Goal: Task Accomplishment & Management: Manage account settings

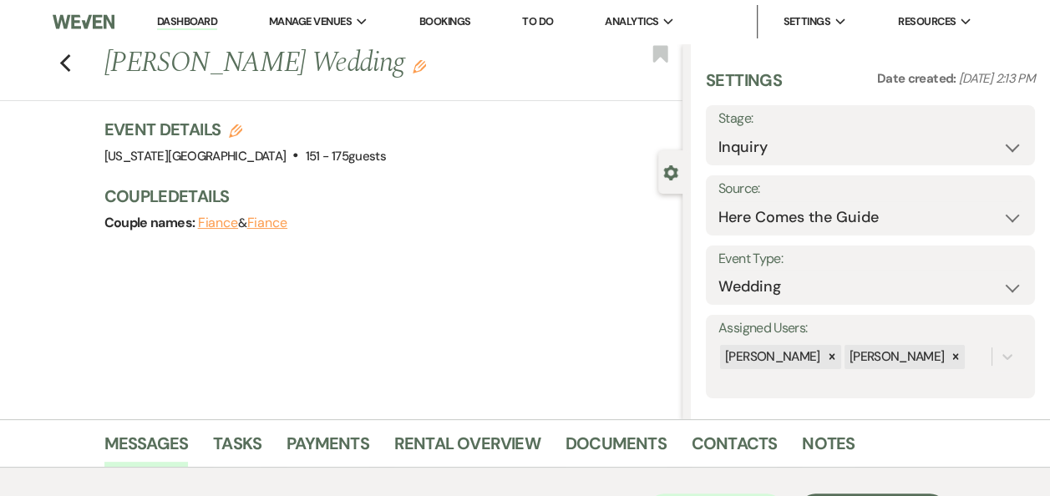
click at [242, 132] on icon "Edit" at bounding box center [235, 130] width 13 height 13
select select "588"
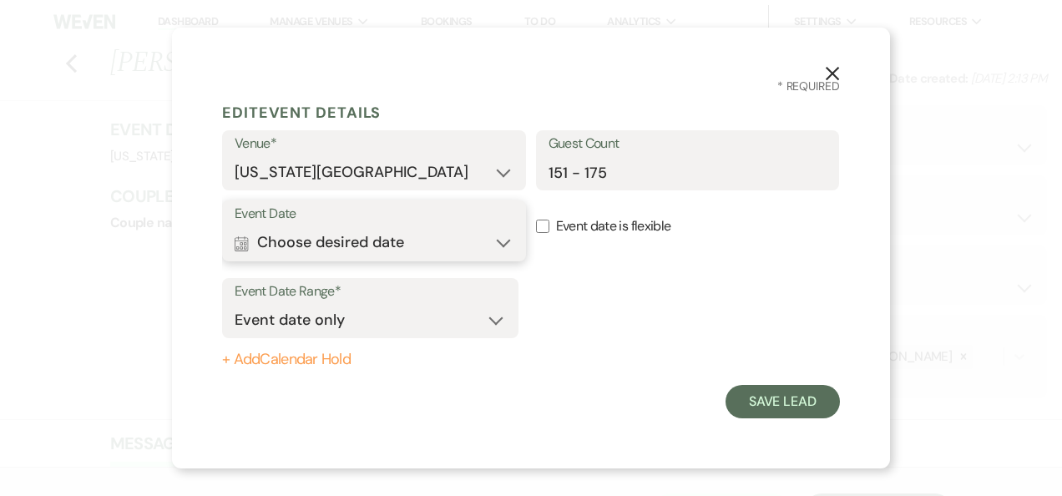
click at [500, 245] on button "Calendar Choose desired date Expand" at bounding box center [374, 242] width 279 height 33
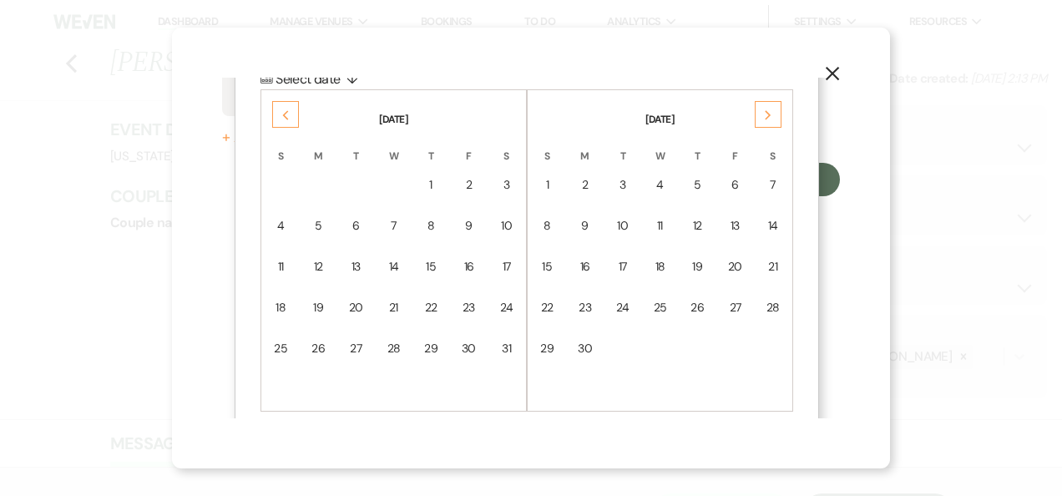
scroll to position [237, 0]
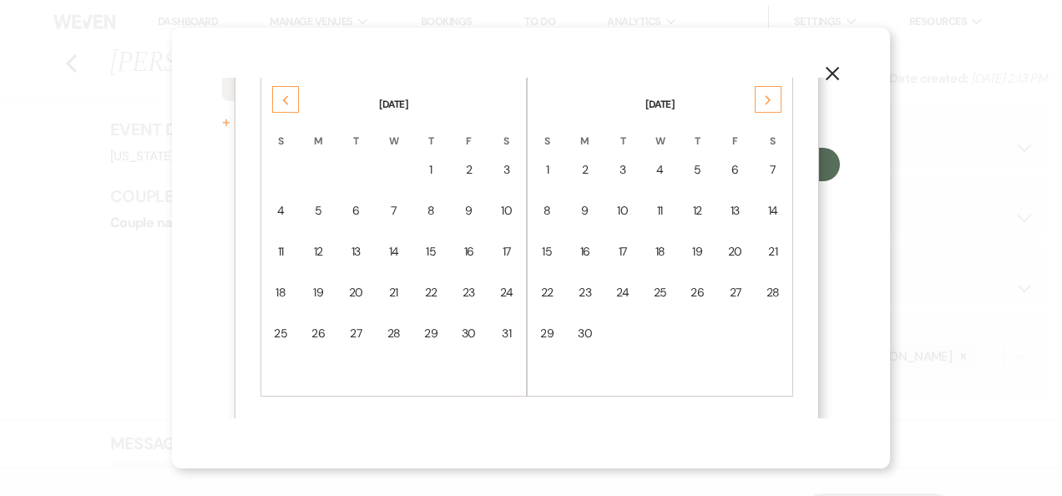
click at [771, 95] on icon "Next" at bounding box center [768, 100] width 8 height 10
click at [288, 102] on icon "Previous" at bounding box center [285, 100] width 8 height 10
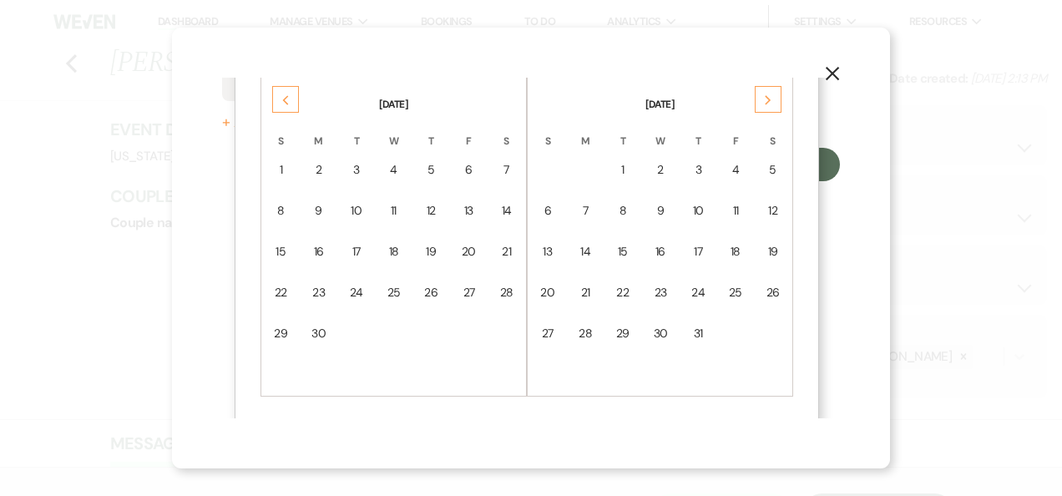
click at [288, 102] on icon "Previous" at bounding box center [285, 100] width 8 height 10
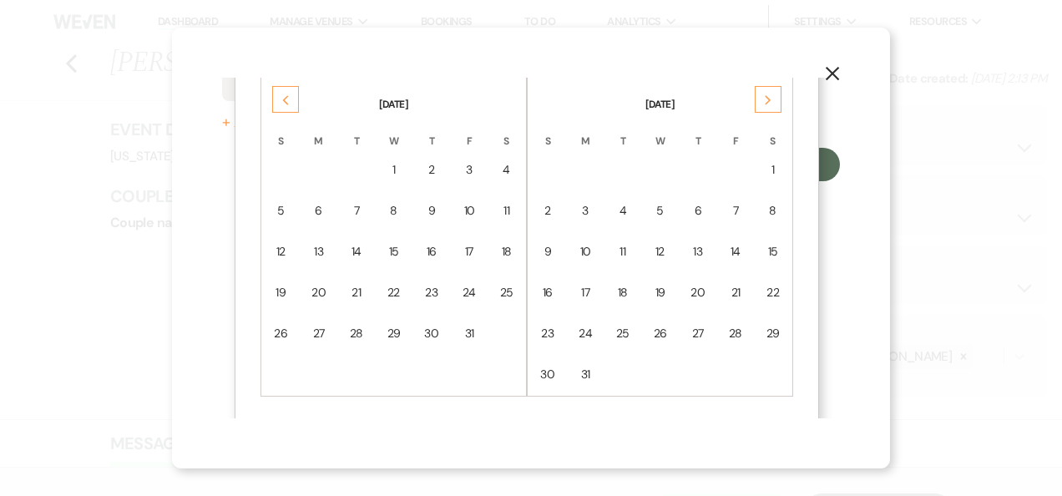
click at [288, 102] on icon "Previous" at bounding box center [285, 100] width 8 height 10
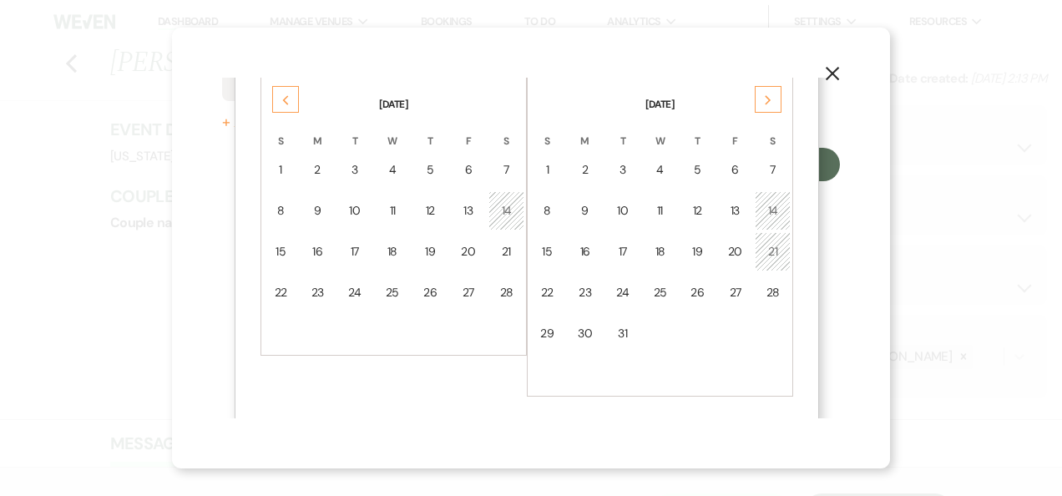
click at [288, 102] on icon "Previous" at bounding box center [285, 100] width 8 height 10
drag, startPoint x: 288, startPoint y: 102, endPoint x: 507, endPoint y: 254, distance: 266.5
click at [507, 254] on div "17" at bounding box center [507, 252] width 14 height 18
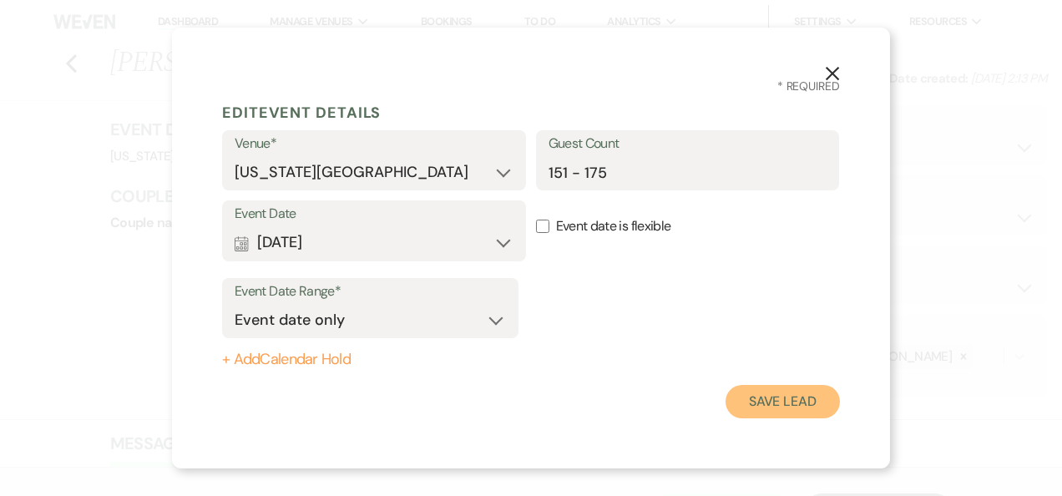
click at [776, 403] on button "Save Lead" at bounding box center [783, 401] width 114 height 33
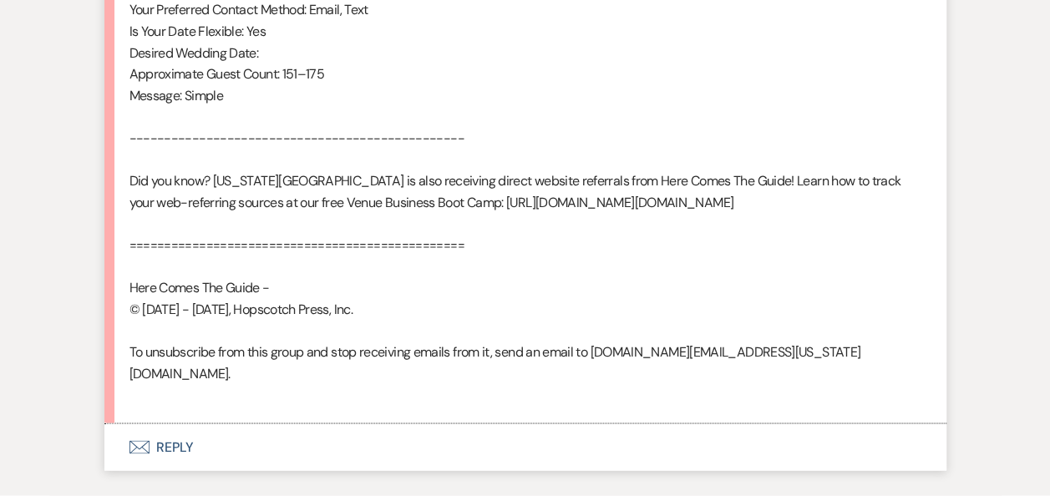
scroll to position [1295, 0]
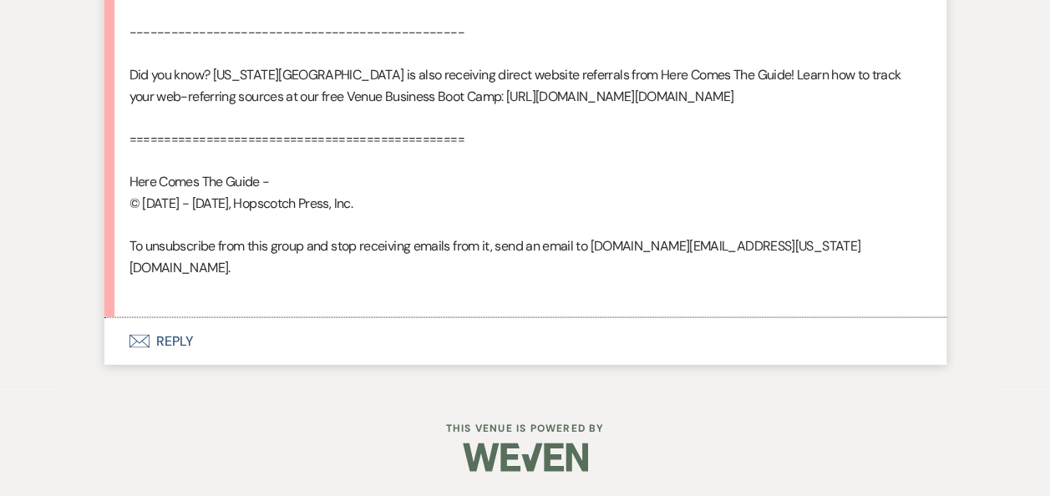
click at [169, 337] on button "Envelope Reply" at bounding box center [525, 340] width 842 height 47
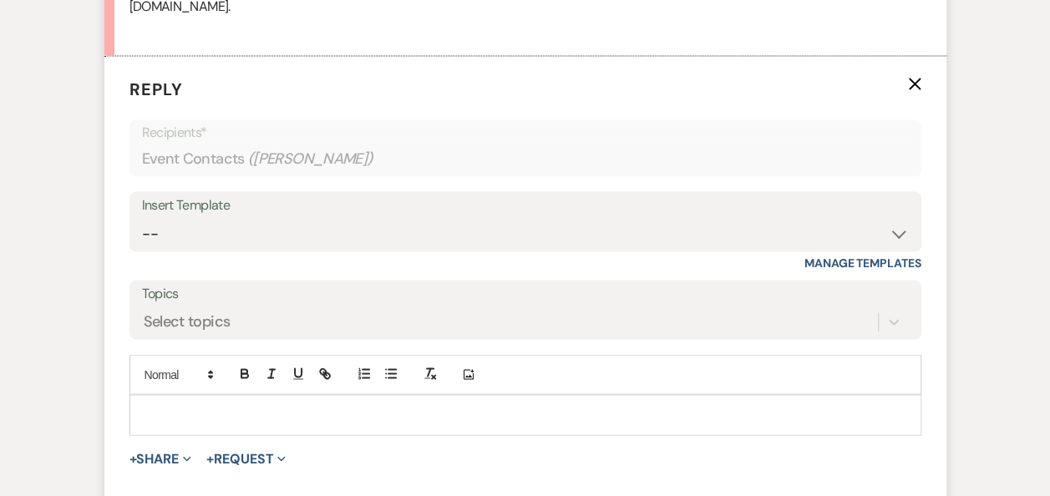
scroll to position [1536, 0]
click at [895, 249] on select "-- Weven Planning Portal Introduction (Booked Events) Follow Up Booking Procedu…" at bounding box center [525, 232] width 767 height 33
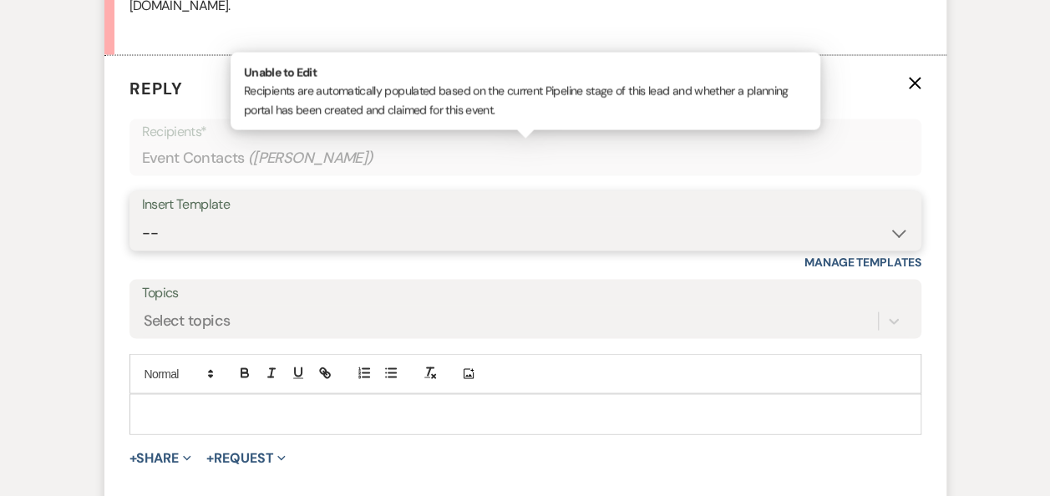
select select "4582"
click at [142, 236] on select "-- Weven Planning Portal Introduction (Booked Events) Follow Up Booking Procedu…" at bounding box center [525, 232] width 767 height 33
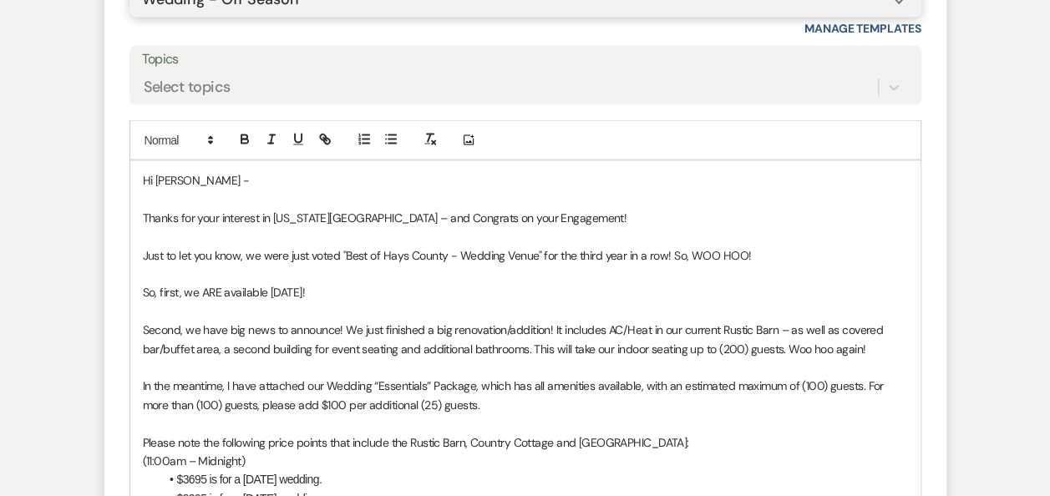
scroll to position [1777, 0]
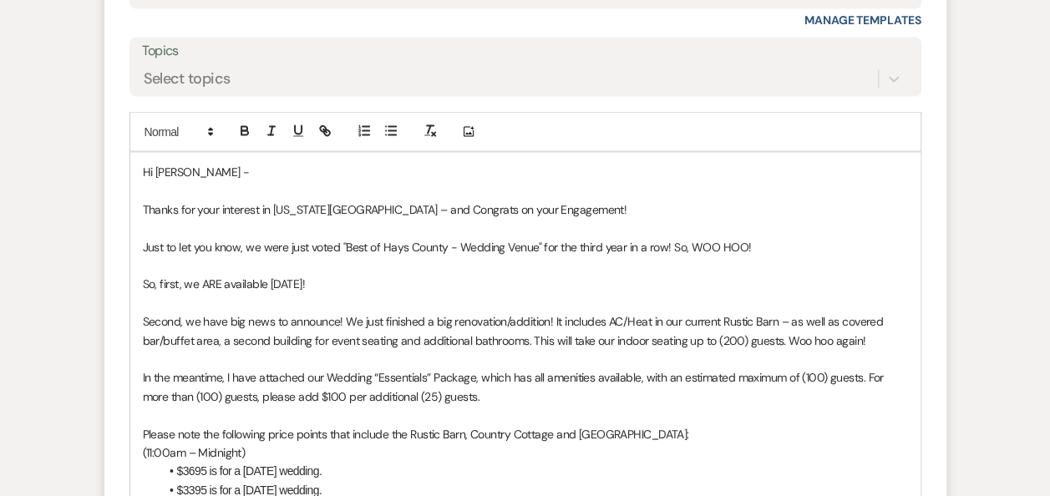
click at [274, 293] on p "So, first, we ARE available 01/17/2026!" at bounding box center [525, 284] width 765 height 18
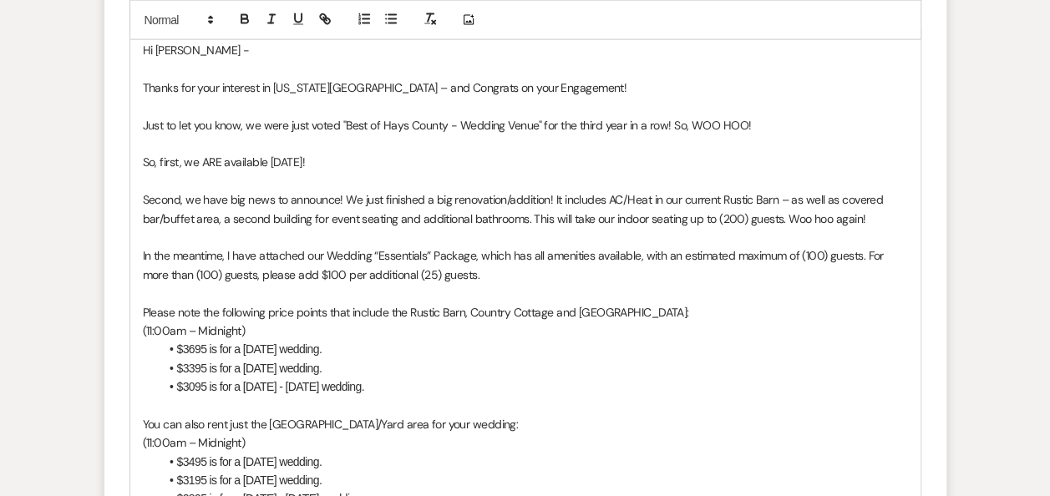
scroll to position [1940, 0]
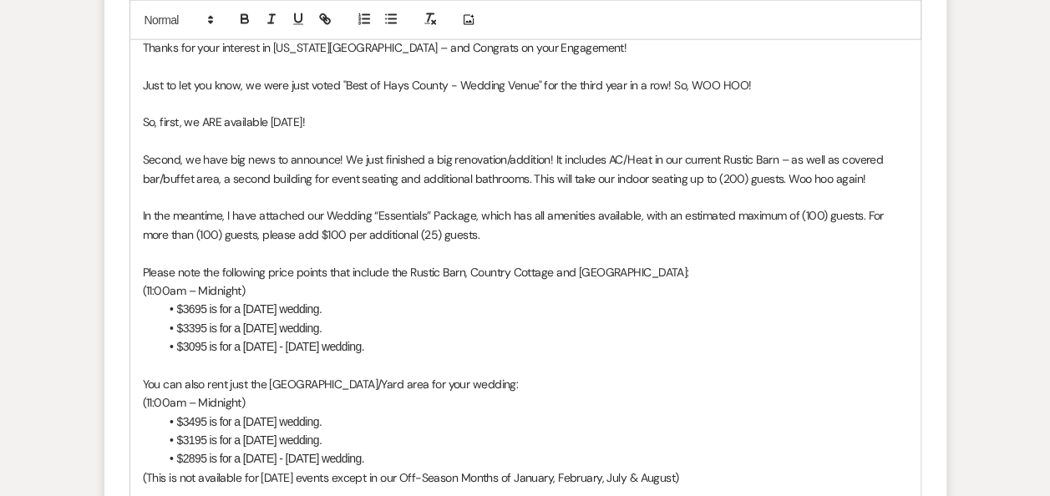
click at [473, 232] on p "In the meantime, I have attached our Wedding “Essentials” Package, which has al…" at bounding box center [525, 225] width 765 height 38
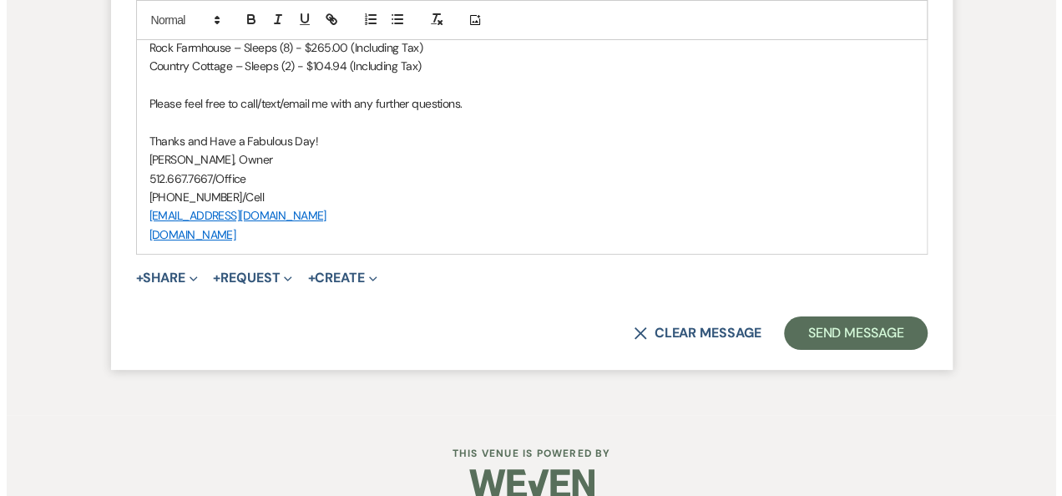
scroll to position [3154, 0]
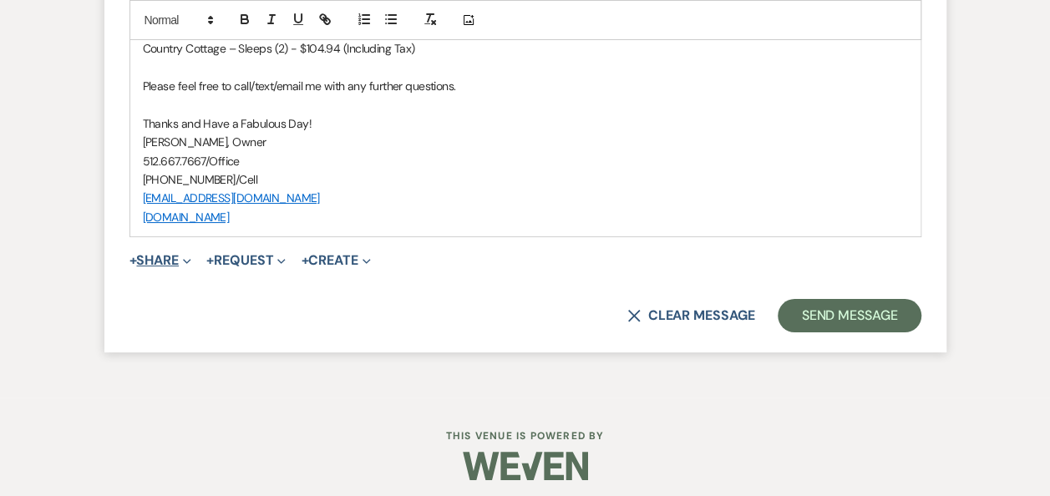
click at [175, 267] on button "+ Share Expand" at bounding box center [160, 260] width 63 height 13
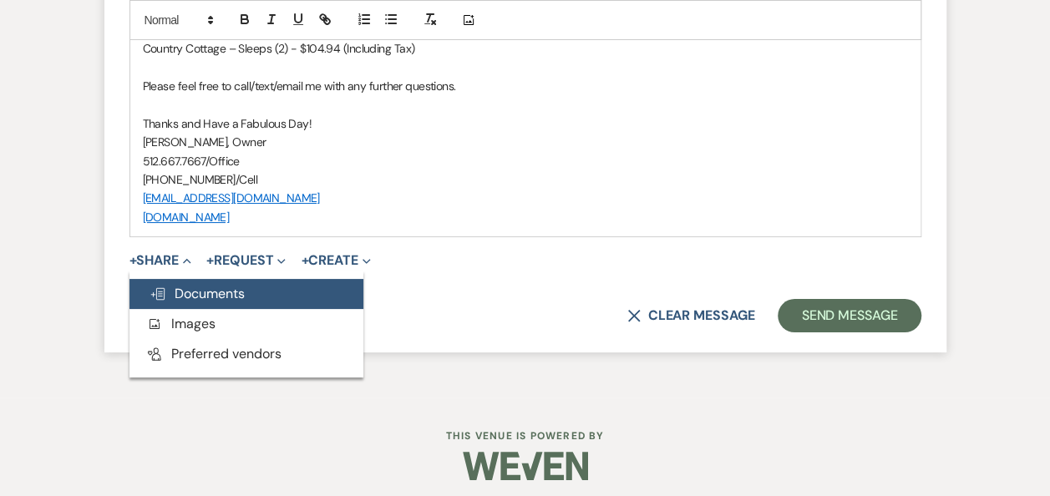
click at [205, 302] on span "Doc Upload Documents" at bounding box center [197, 294] width 95 height 18
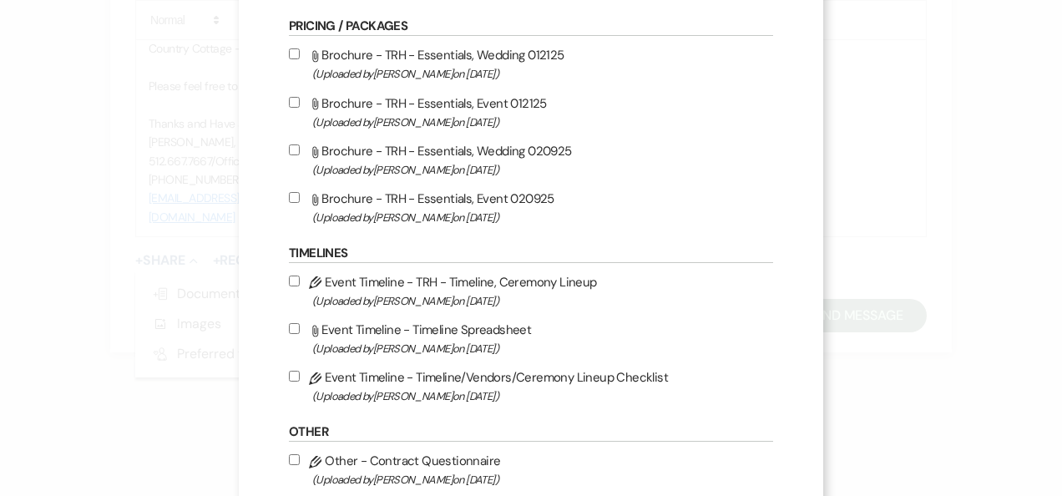
scroll to position [536, 0]
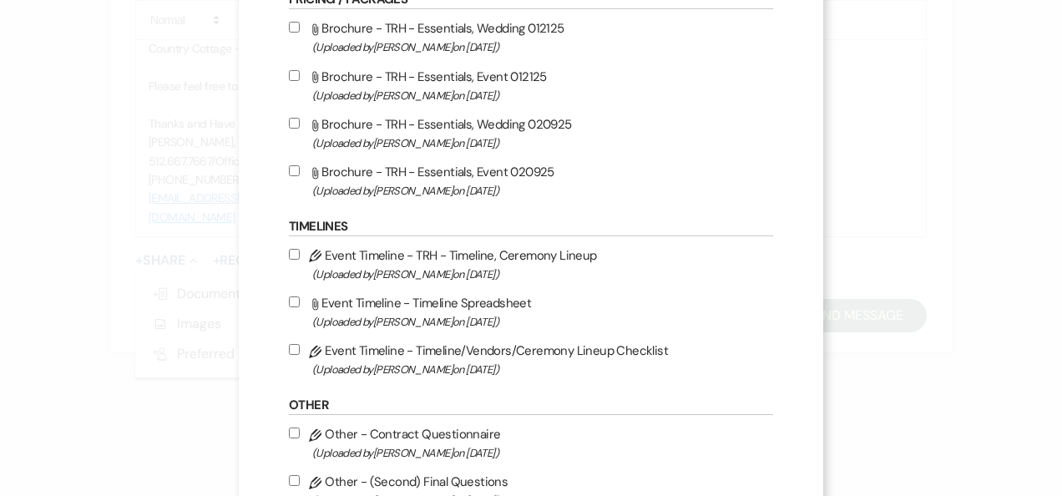
click at [289, 118] on input "Attach File Brochure - TRH - Essentials, Wedding 020925 (Uploaded by Erin Abel …" at bounding box center [294, 123] width 11 height 11
checkbox input "true"
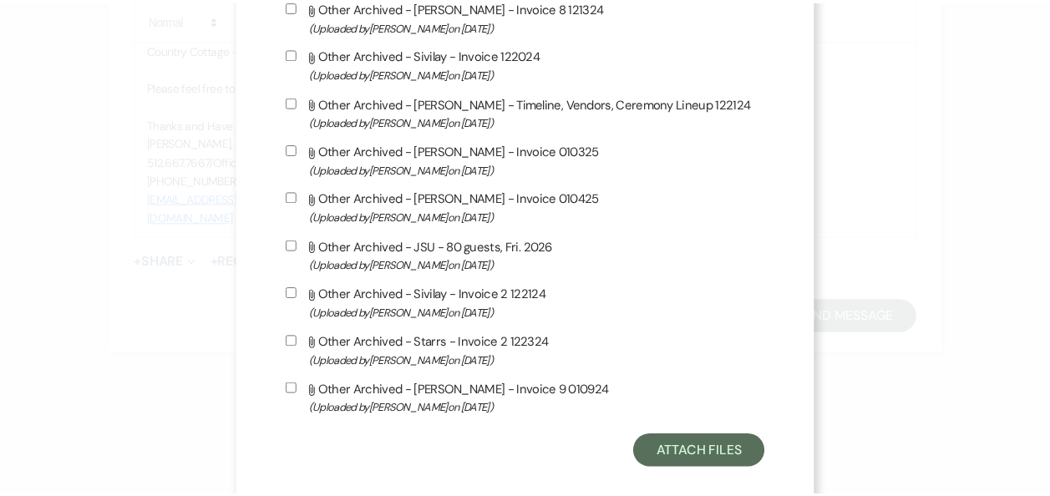
scroll to position [1499, 0]
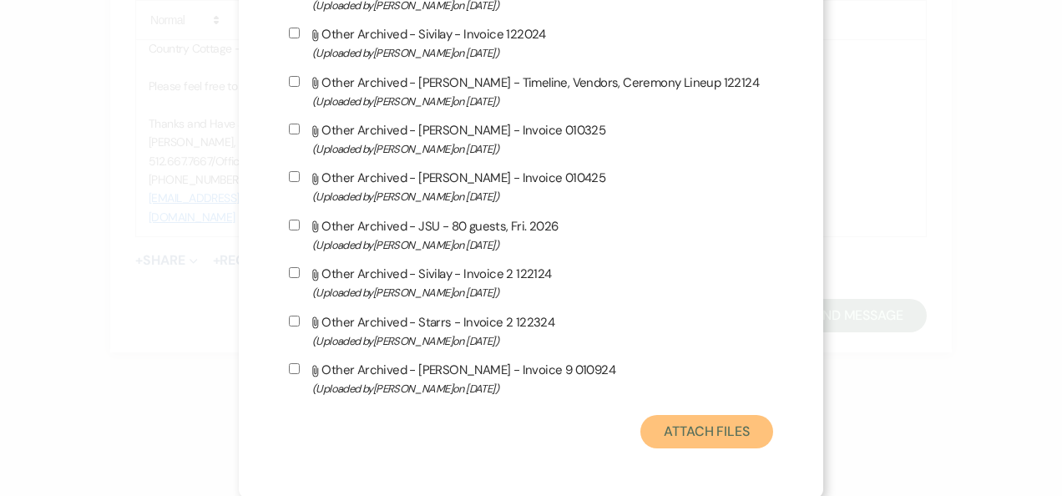
click at [673, 434] on button "Attach Files" at bounding box center [707, 431] width 133 height 33
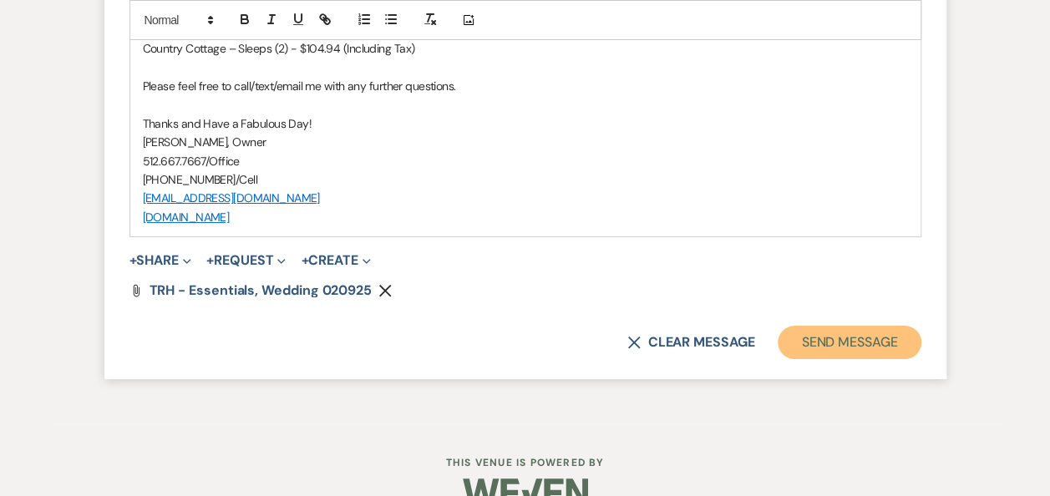
click at [830, 359] on button "Send Message" at bounding box center [849, 342] width 143 height 33
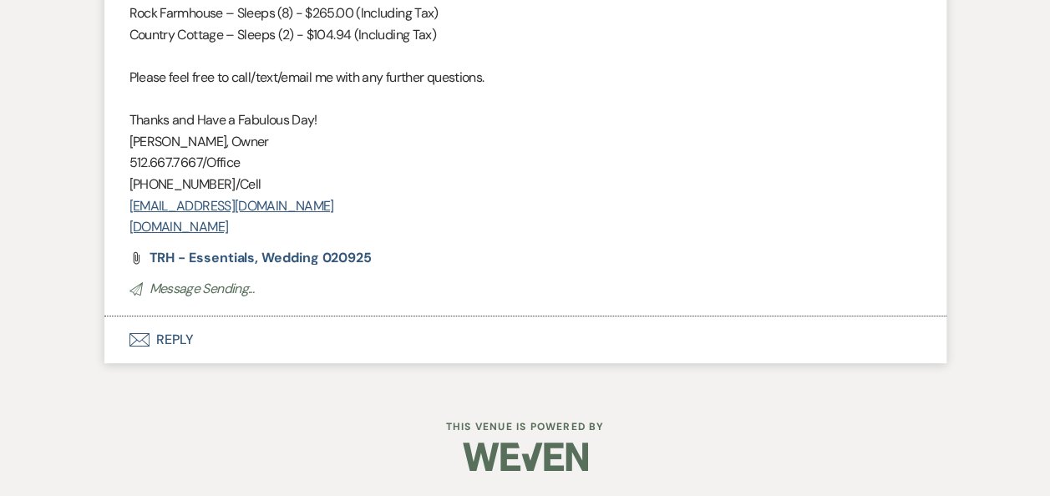
scroll to position [3079, 0]
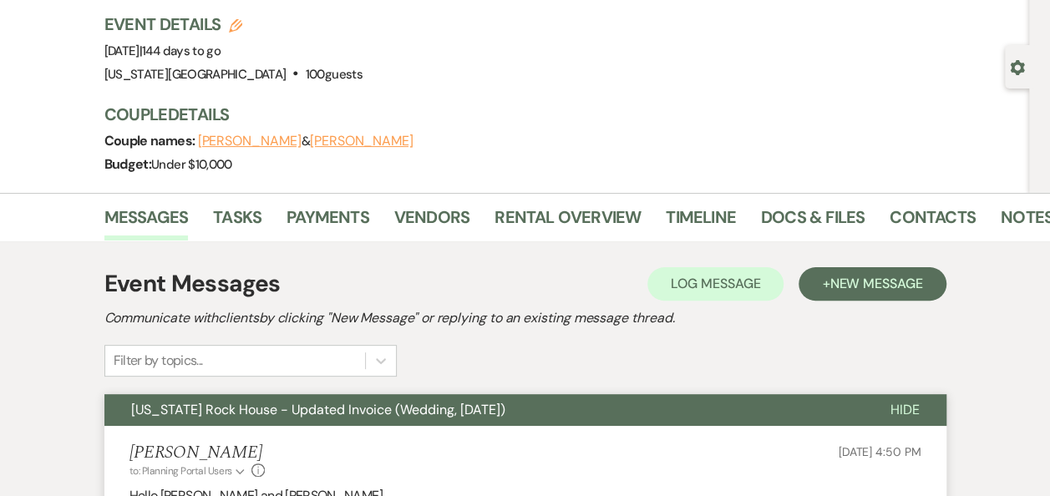
scroll to position [42, 0]
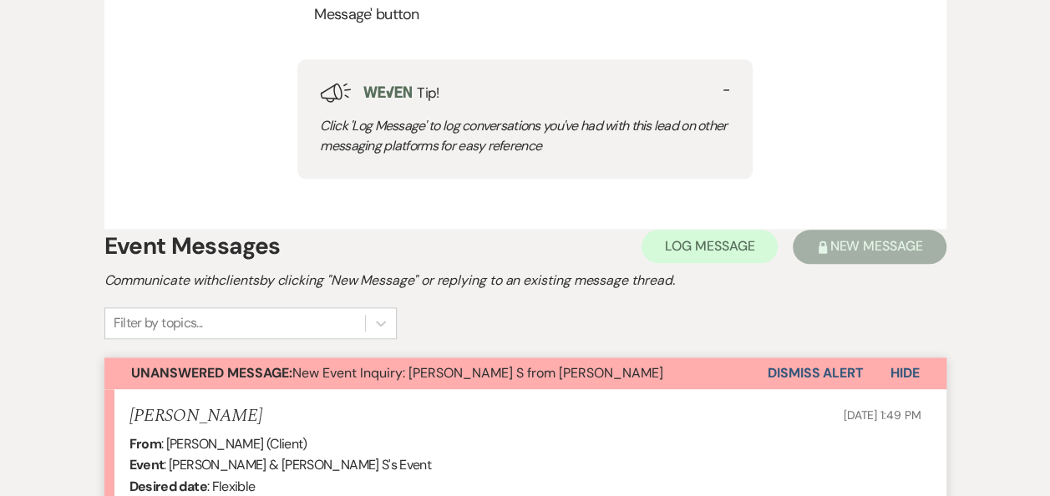
scroll to position [894, 0]
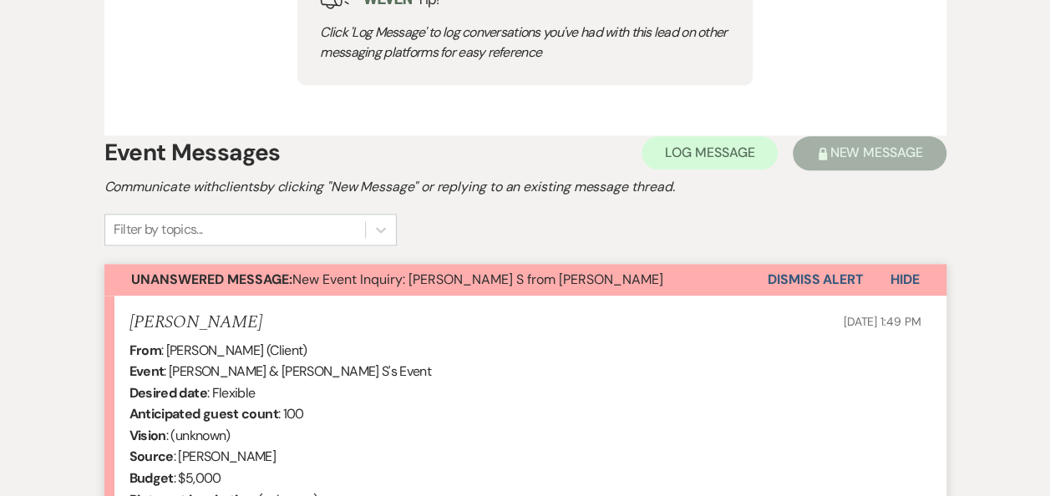
click at [791, 276] on button "Dismiss Alert" at bounding box center [816, 280] width 96 height 32
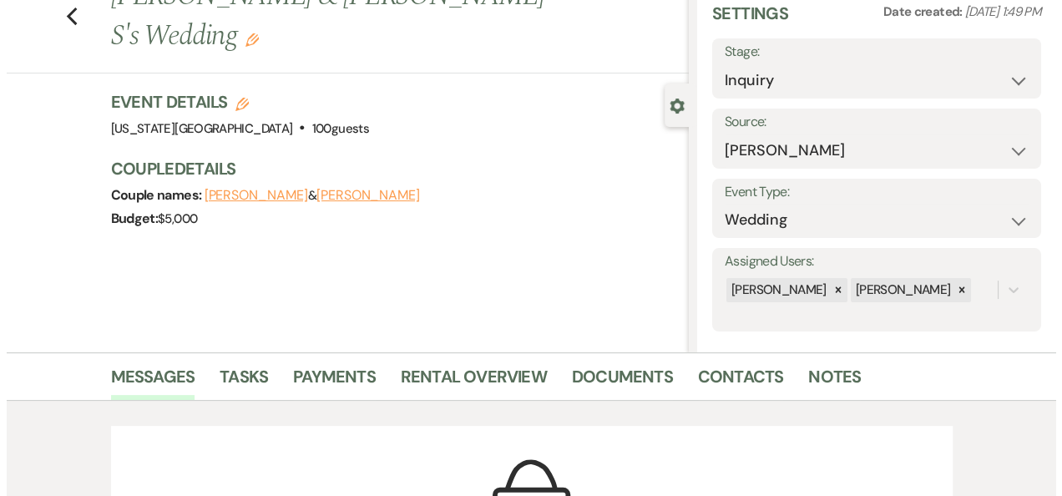
scroll to position [53, 0]
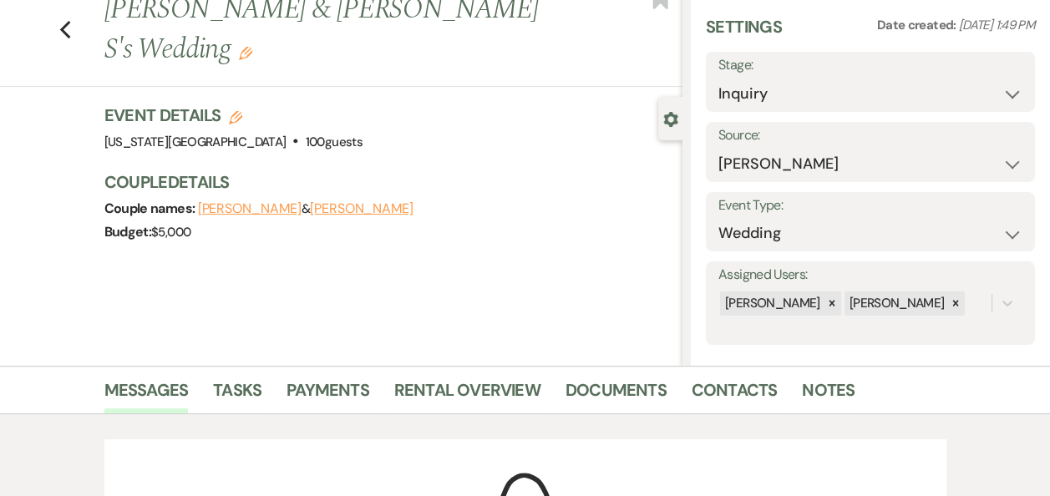
click at [241, 111] on icon "Edit" at bounding box center [235, 117] width 13 height 13
select select "588"
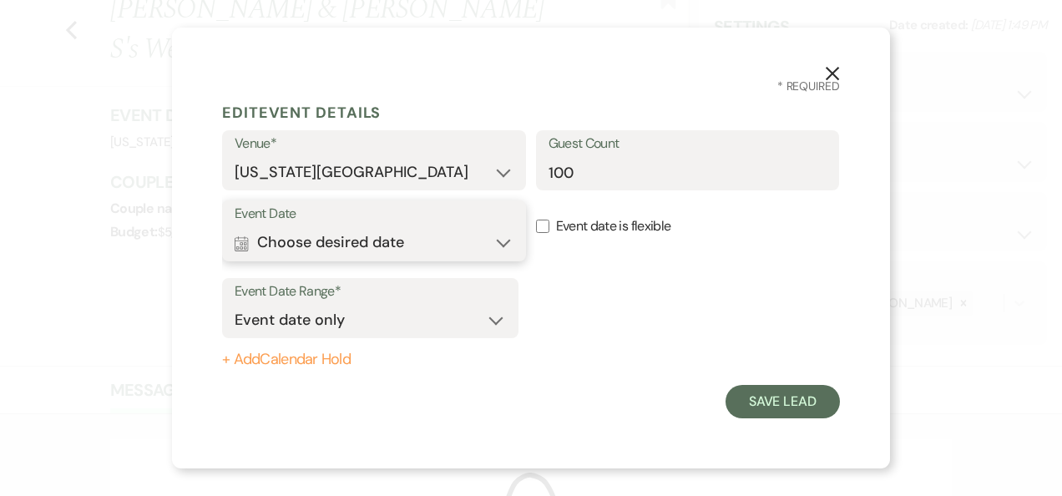
click at [507, 242] on button "Calendar Choose desired date Expand" at bounding box center [374, 242] width 279 height 33
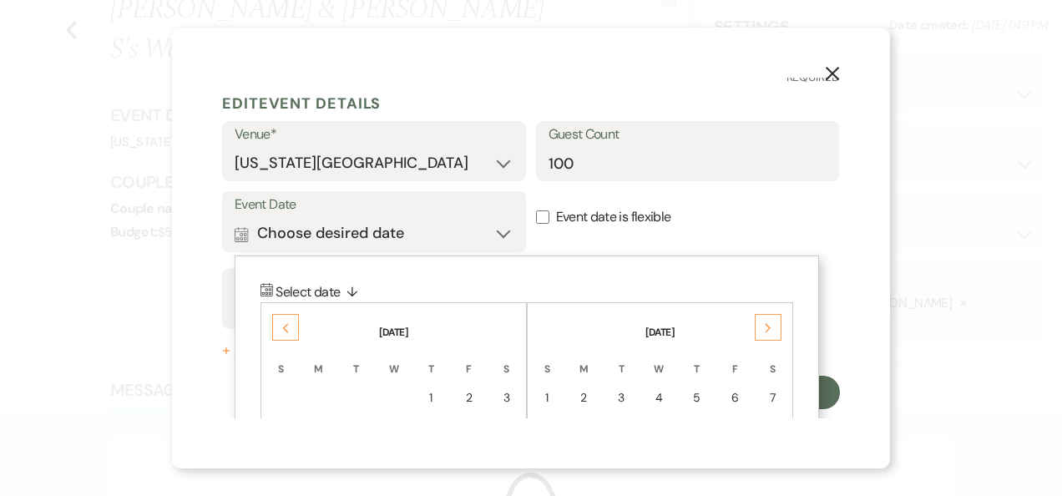
click at [768, 326] on use at bounding box center [768, 328] width 6 height 9
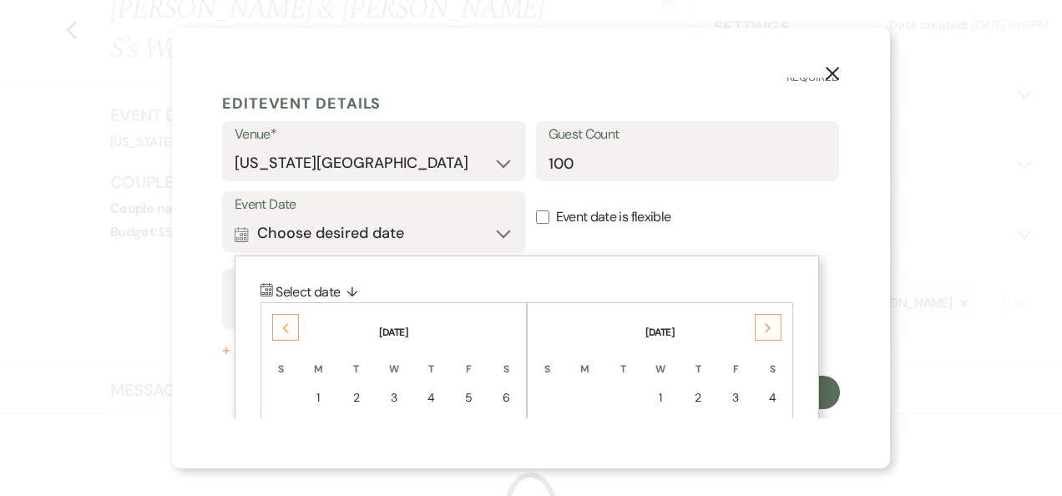
click at [768, 326] on use at bounding box center [768, 328] width 6 height 9
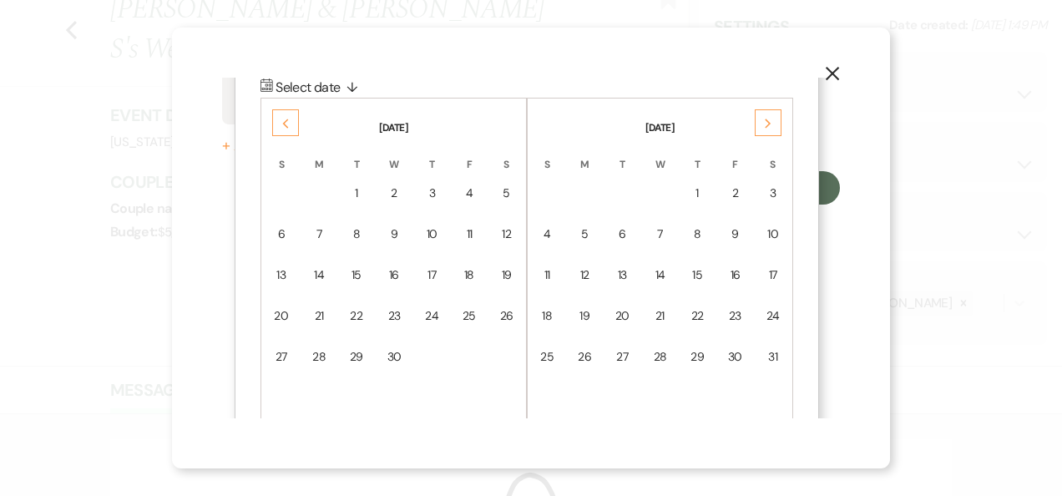
scroll to position [216, 0]
click at [773, 228] on div "10" at bounding box center [773, 233] width 14 height 18
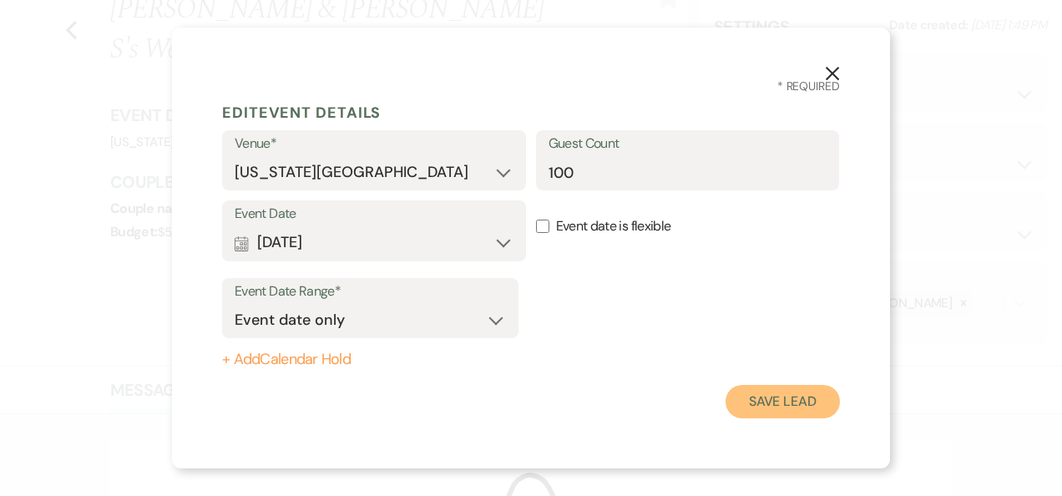
click at [775, 408] on button "Save Lead" at bounding box center [783, 401] width 114 height 33
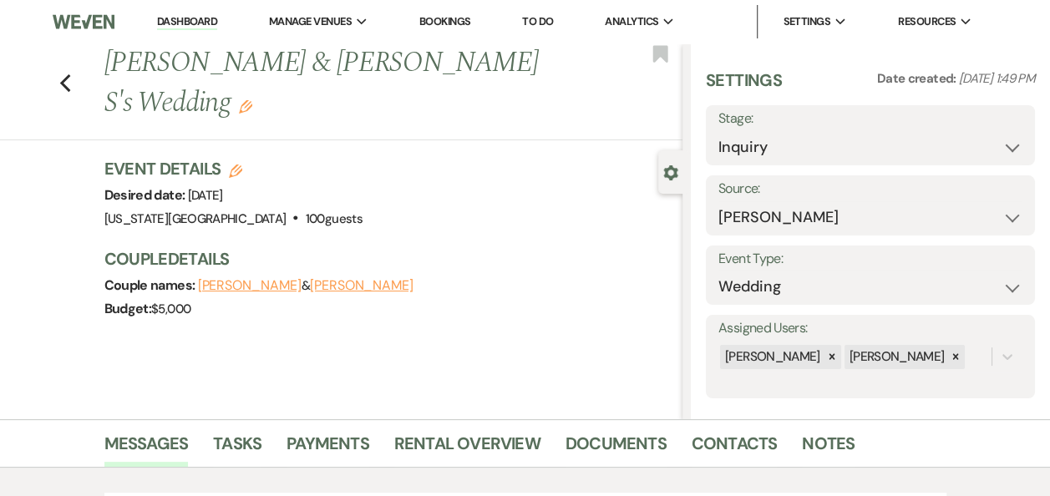
click at [189, 24] on link "Dashboard" at bounding box center [187, 22] width 60 height 16
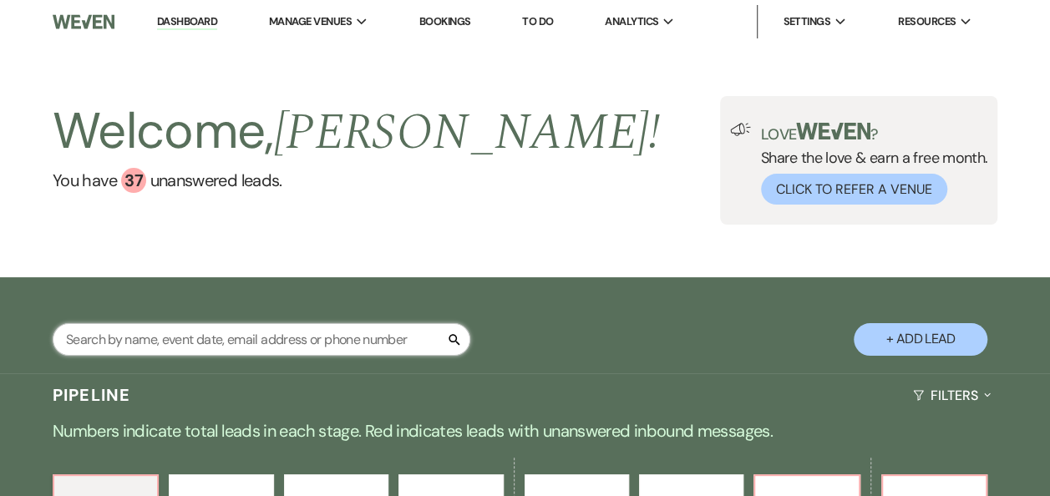
click at [200, 338] on input "text" at bounding box center [262, 339] width 418 height 33
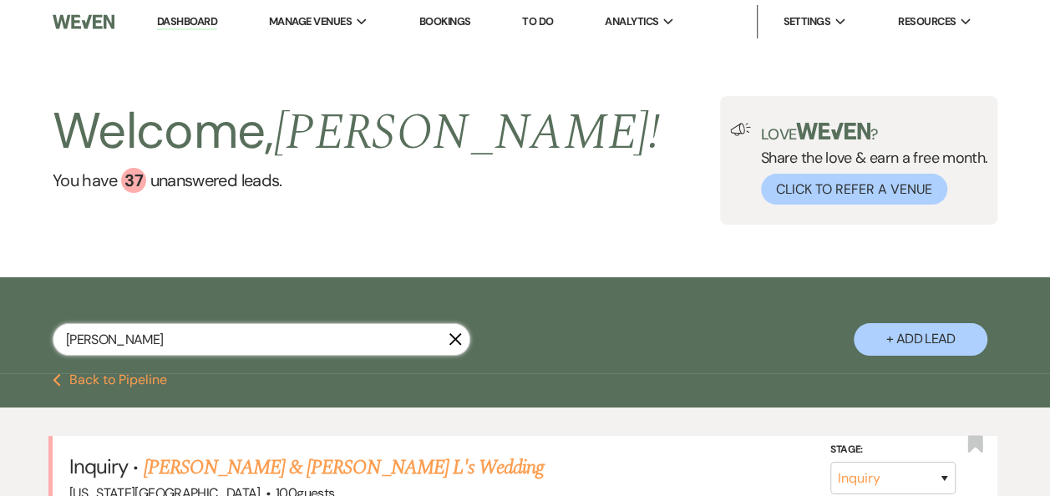
type input "[PERSON_NAME]"
click at [270, 468] on link "[PERSON_NAME] & [PERSON_NAME] L's Wedding" at bounding box center [344, 468] width 401 height 30
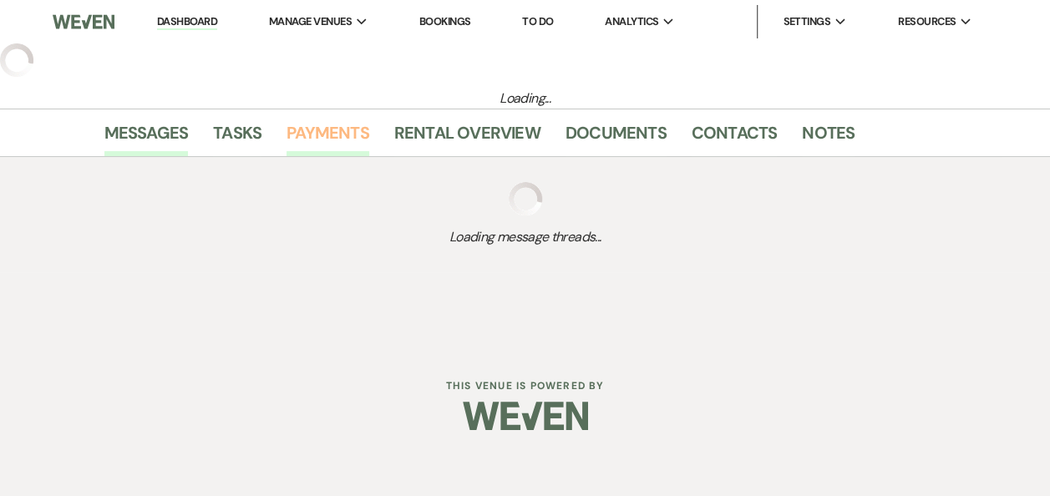
select select "17"
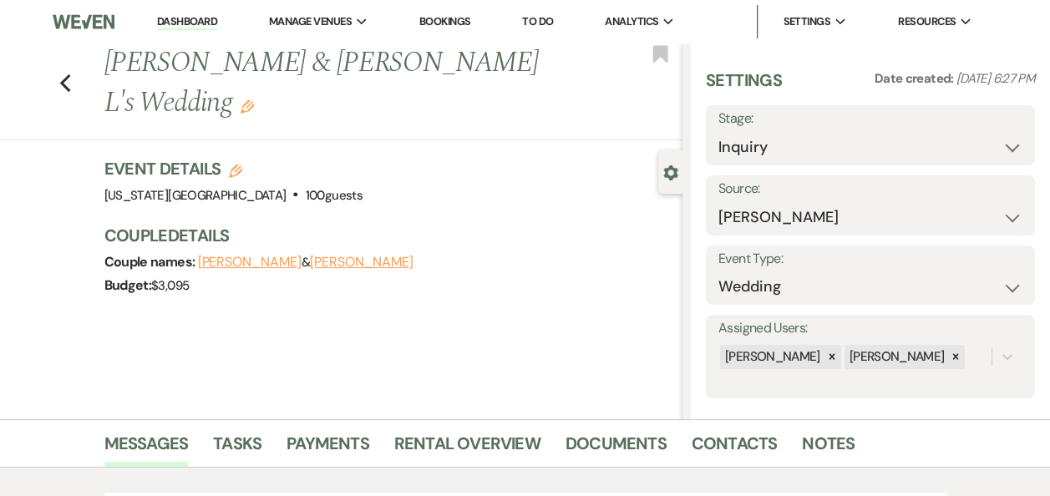
click at [238, 165] on use "button" at bounding box center [235, 171] width 13 height 13
select select "588"
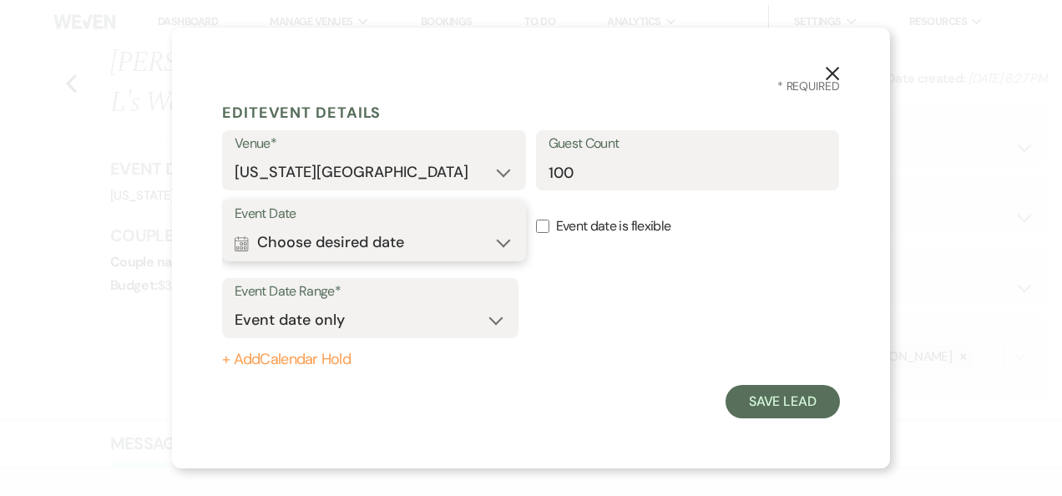
click at [505, 240] on button "Calendar Choose desired date Expand" at bounding box center [374, 242] width 279 height 33
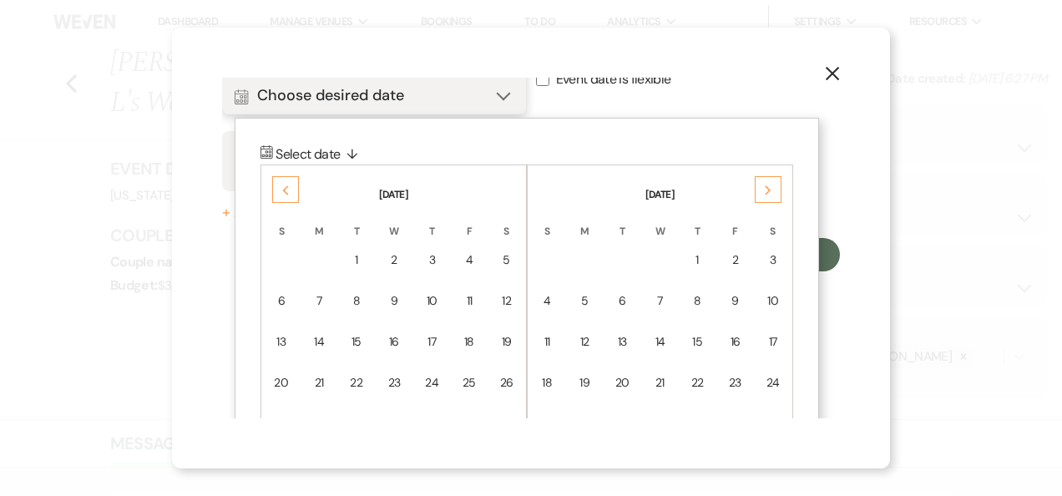
scroll to position [212, 0]
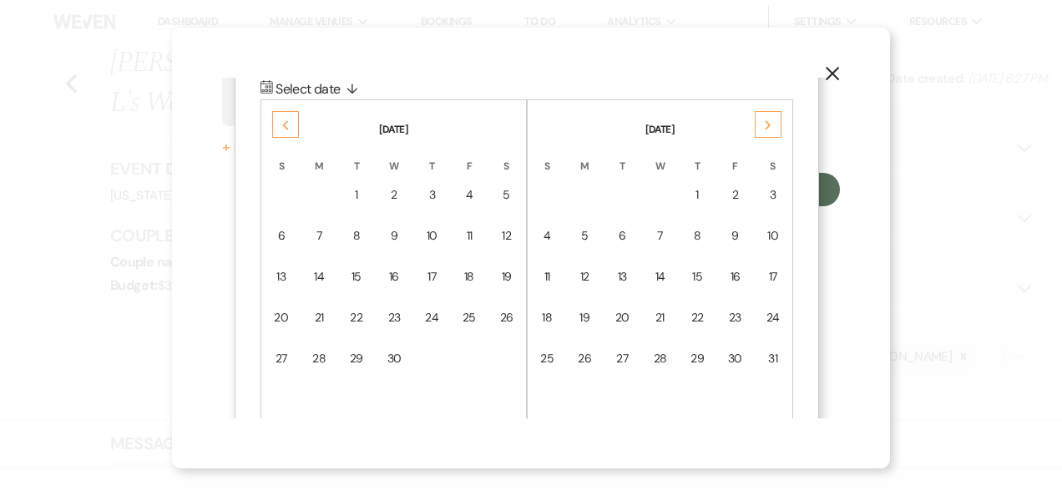
click at [288, 122] on icon "Previous" at bounding box center [285, 125] width 8 height 10
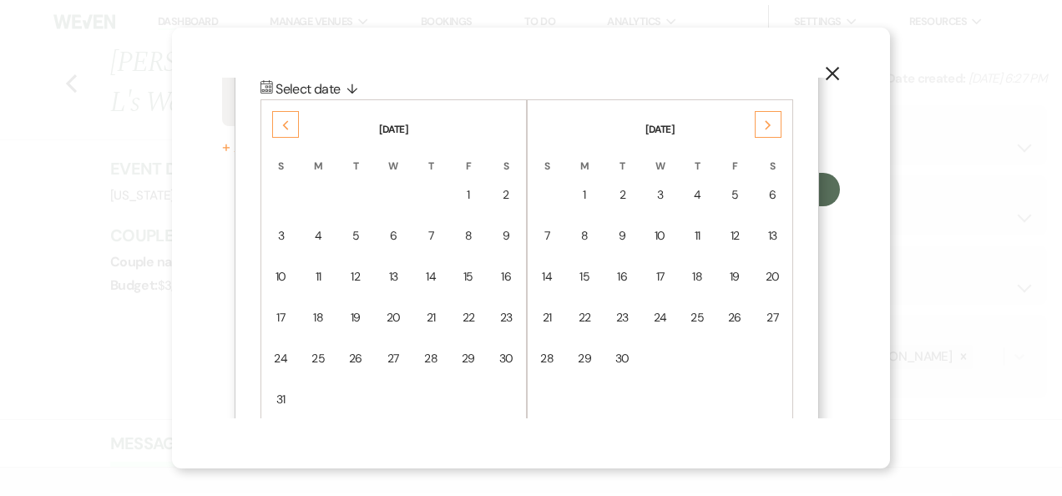
click at [288, 122] on icon "Previous" at bounding box center [285, 125] width 8 height 10
drag, startPoint x: 288, startPoint y: 122, endPoint x: 470, endPoint y: 277, distance: 239.4
click at [470, 277] on div "20" at bounding box center [469, 277] width 15 height 18
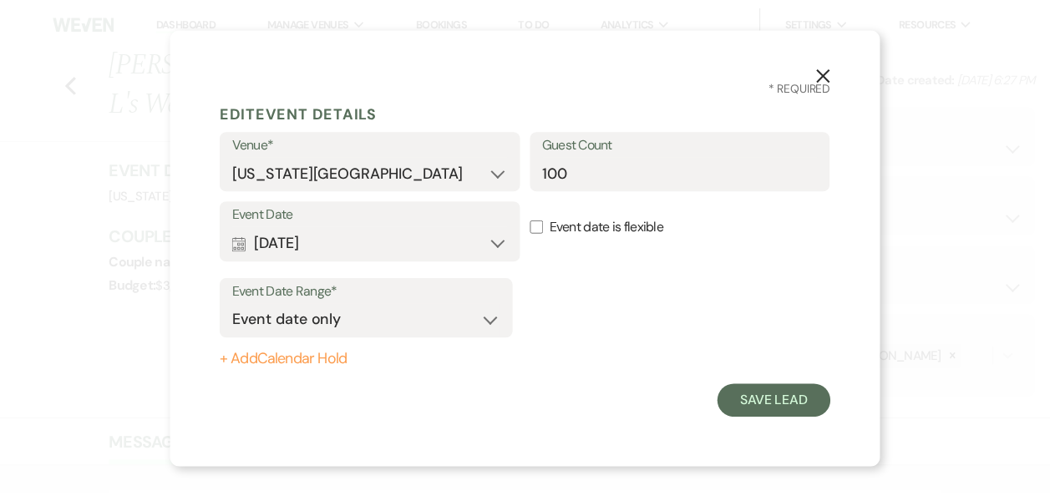
scroll to position [0, 0]
click at [773, 403] on button "Save Lead" at bounding box center [783, 401] width 114 height 33
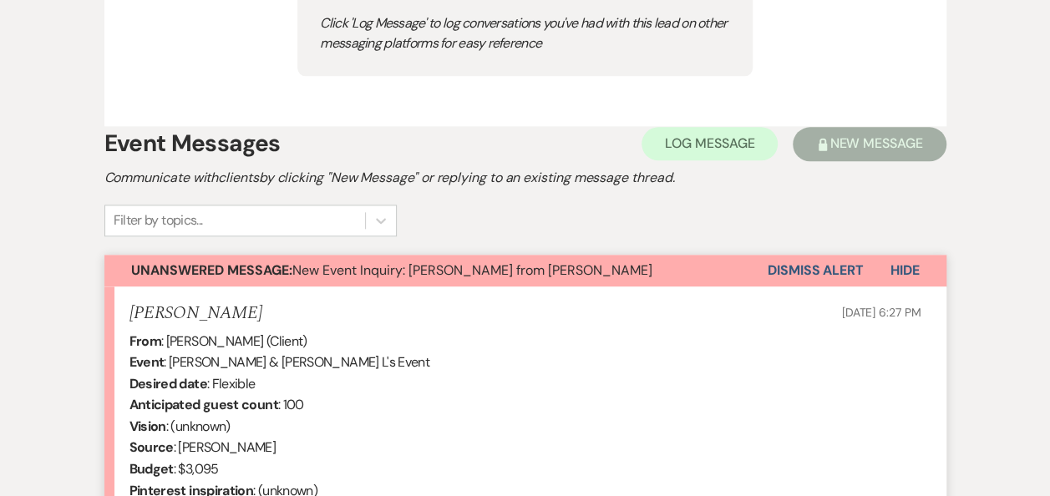
scroll to position [903, 0]
click at [804, 269] on button "Dismiss Alert" at bounding box center [816, 271] width 96 height 32
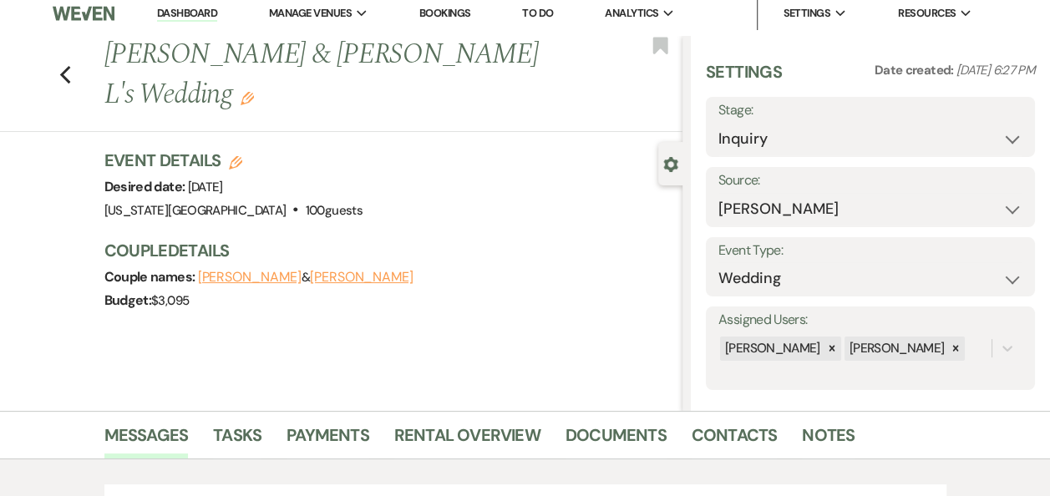
scroll to position [0, 0]
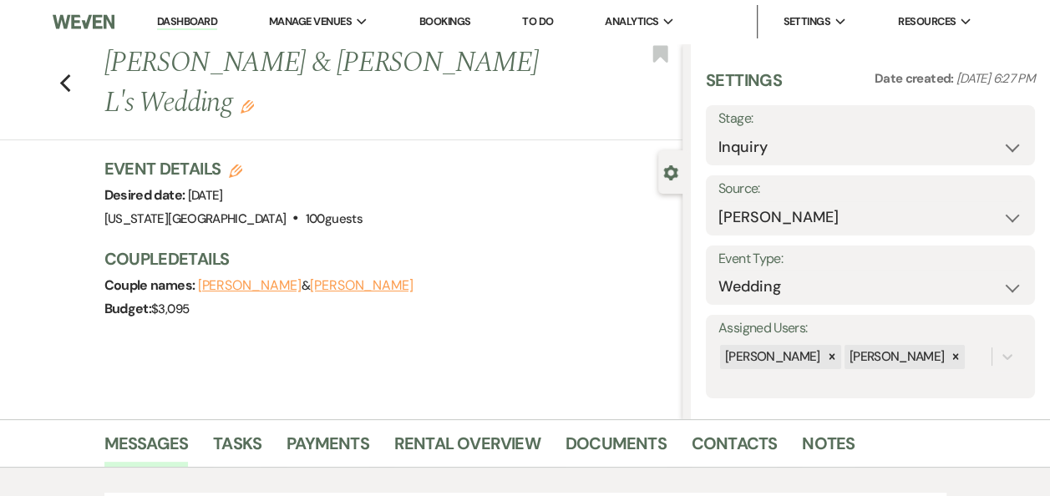
click at [310, 279] on button "[PERSON_NAME]" at bounding box center [362, 285] width 104 height 13
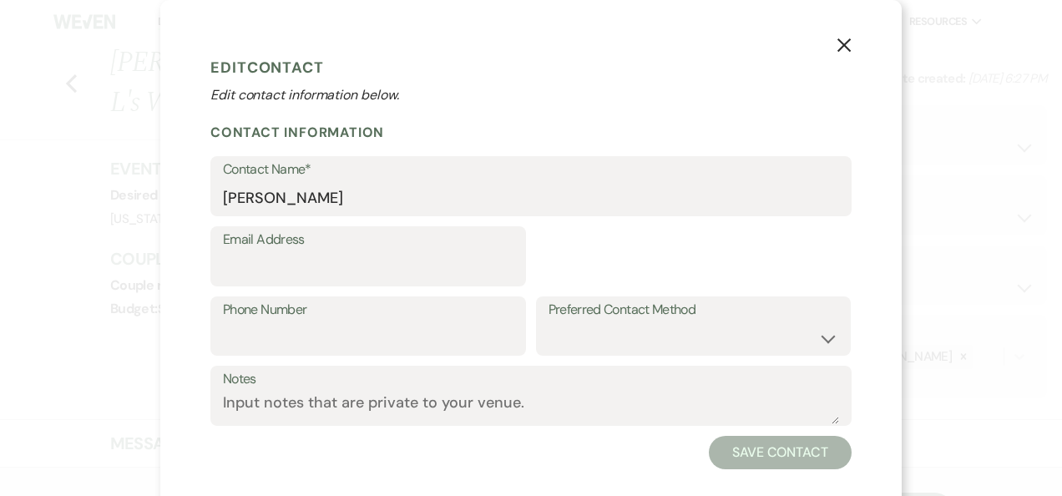
select select "1"
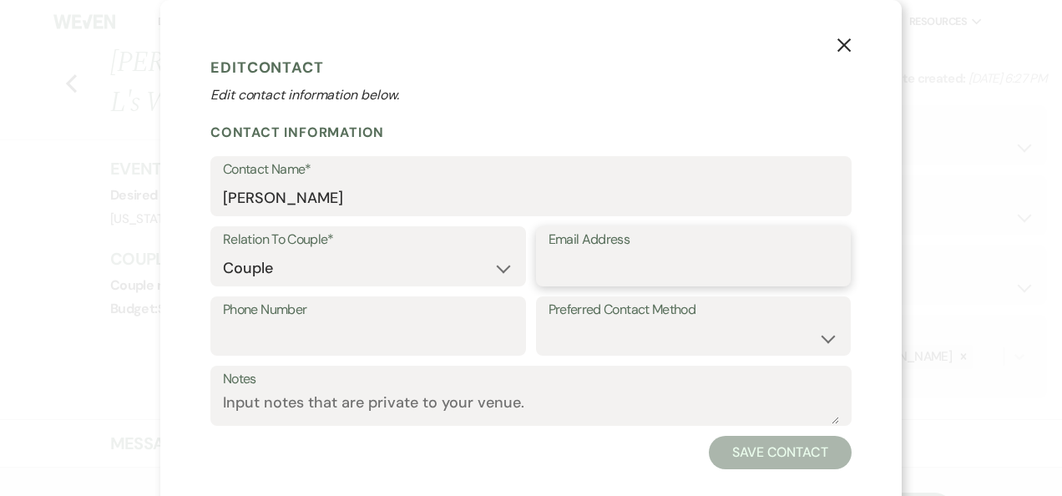
click at [570, 267] on input "Email Address" at bounding box center [694, 268] width 291 height 33
paste input "[EMAIL_ADDRESS][DOMAIN_NAME]"
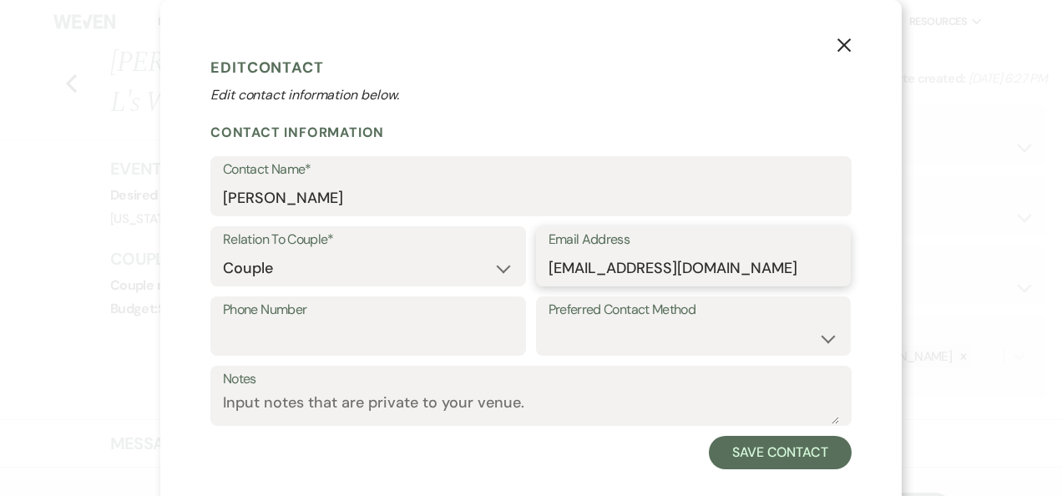
type input "[EMAIL_ADDRESS][DOMAIN_NAME]"
click at [257, 333] on input "Phone Number" at bounding box center [368, 338] width 291 height 33
paste input "tel:[PHONE_NUMBER]"
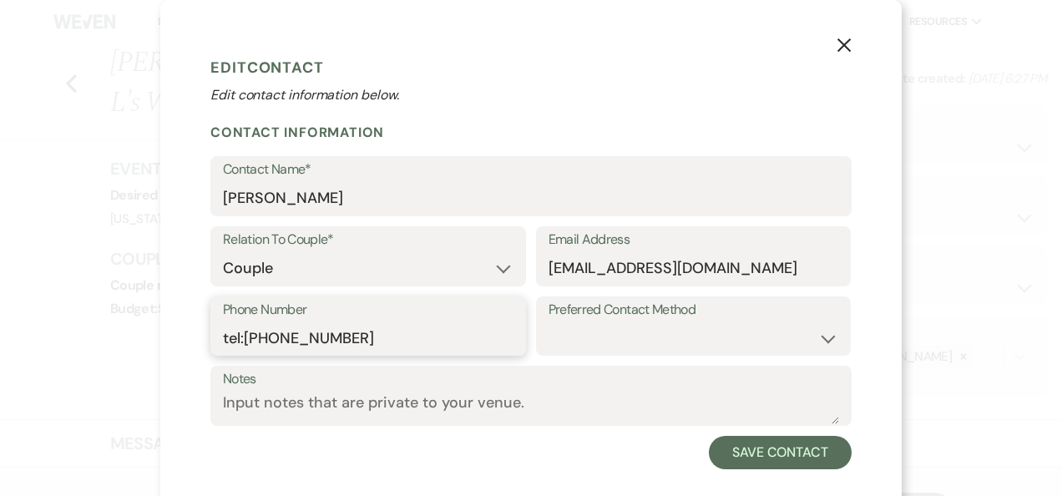
click at [239, 335] on input "tel:[PHONE_NUMBER]" at bounding box center [368, 338] width 291 height 33
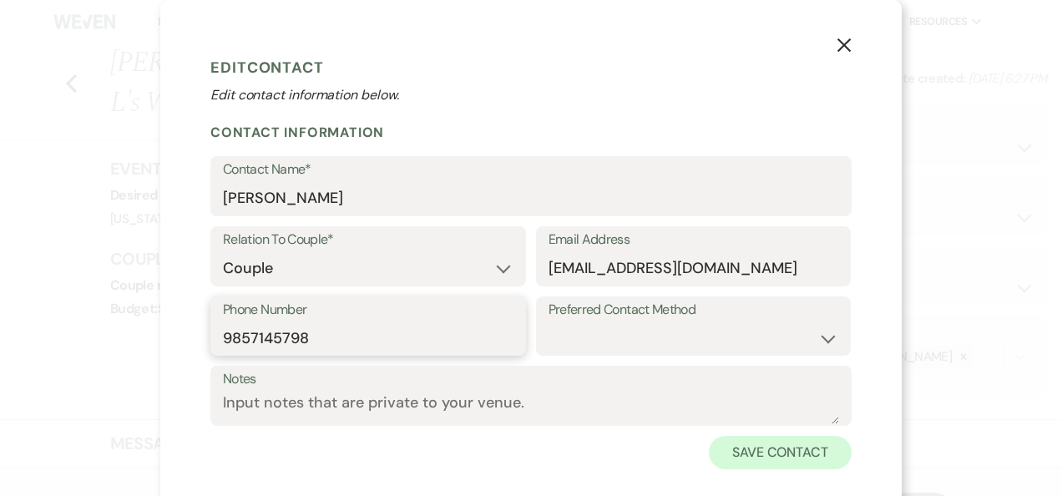
type input "9857145798"
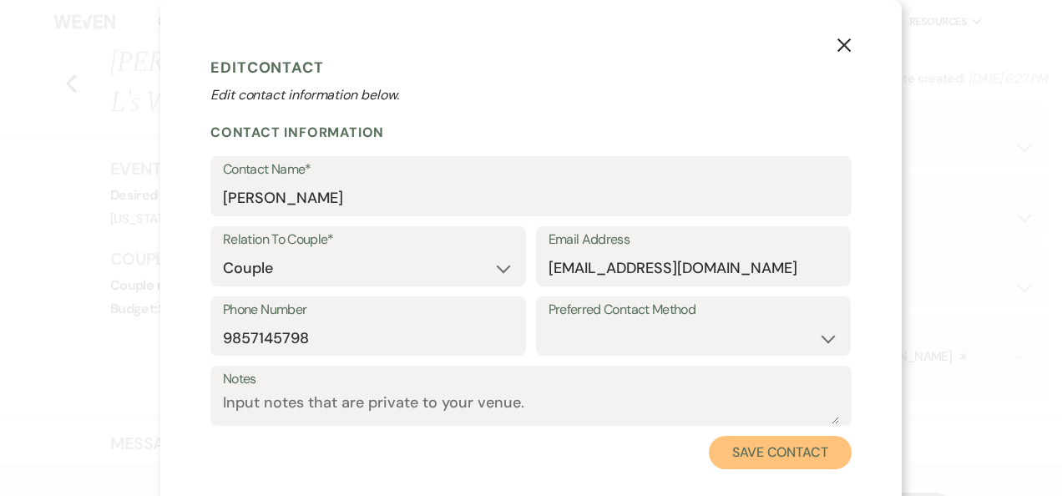
click at [798, 457] on button "Save Contact" at bounding box center [780, 452] width 143 height 33
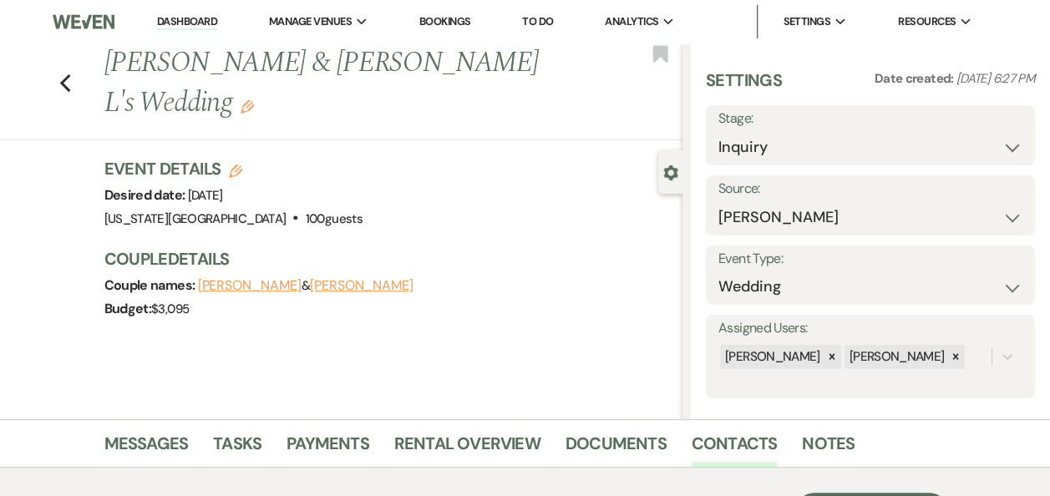
drag, startPoint x: 189, startPoint y: 23, endPoint x: 196, endPoint y: 32, distance: 11.2
click at [189, 23] on link "Dashboard" at bounding box center [187, 22] width 60 height 16
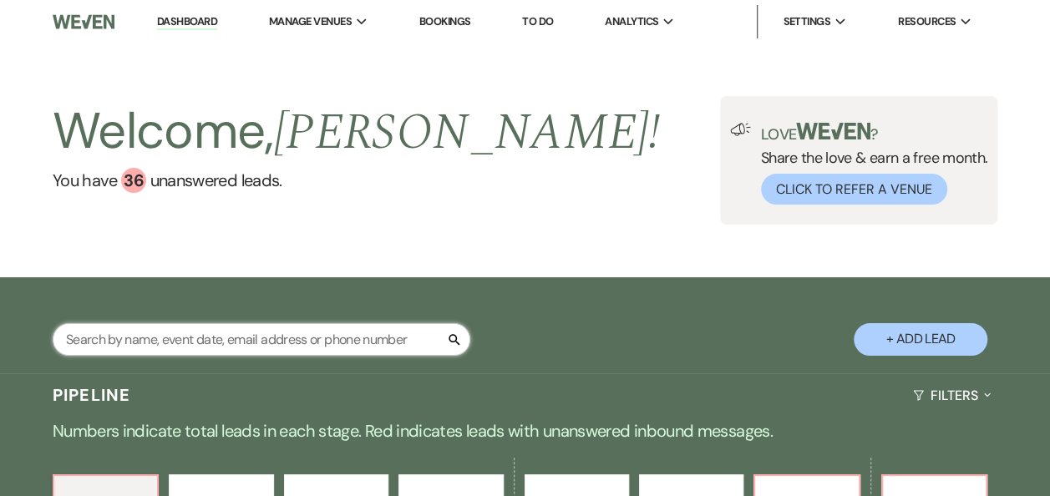
click at [194, 333] on input "text" at bounding box center [262, 339] width 418 height 33
type input "[PERSON_NAME]"
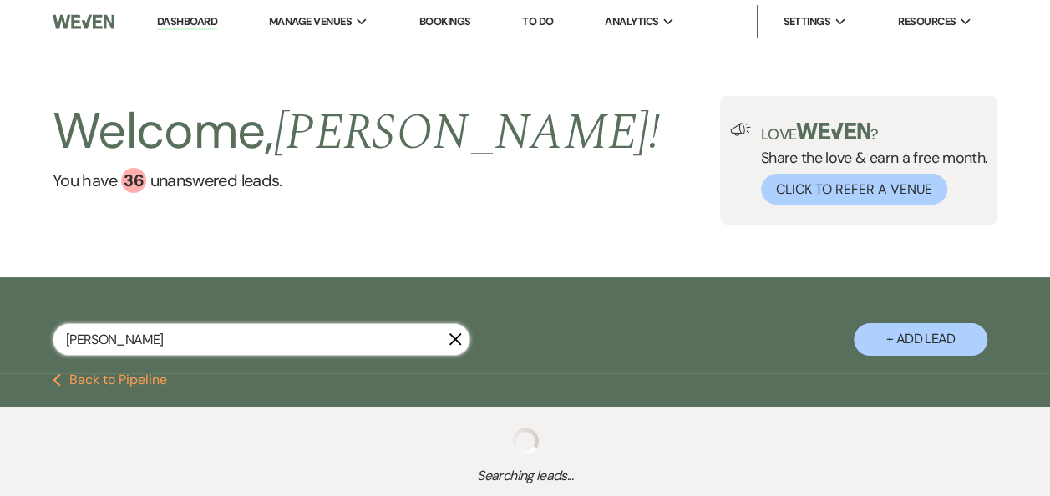
select select "5"
select select "8"
select select "11"
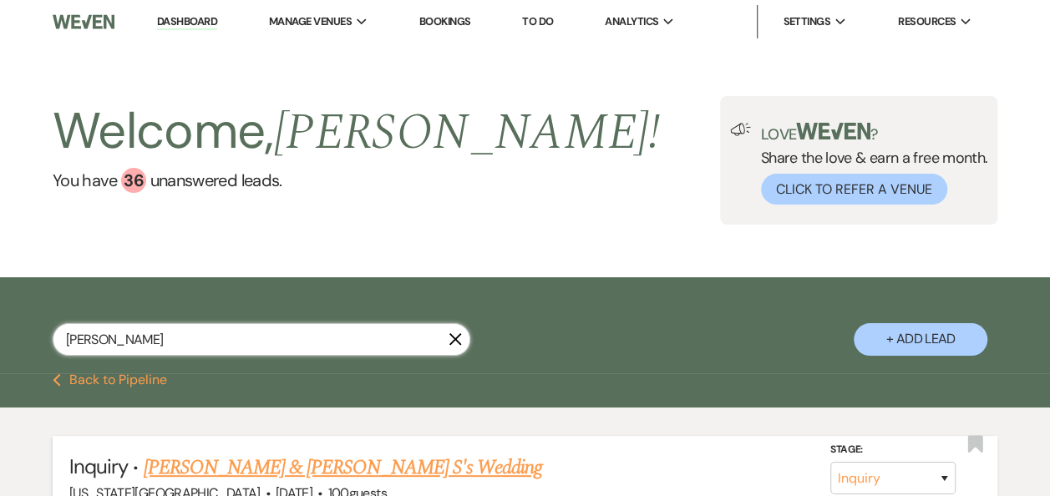
type input "[PERSON_NAME]"
click at [325, 464] on link "[PERSON_NAME] & [PERSON_NAME] S's Wedding" at bounding box center [343, 468] width 399 height 30
select select "17"
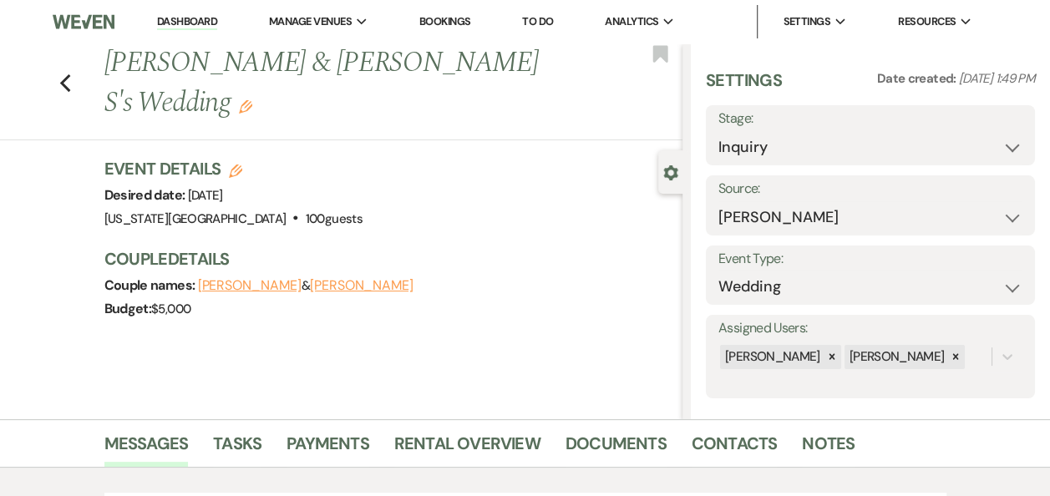
click at [310, 279] on button "[PERSON_NAME]" at bounding box center [362, 285] width 104 height 13
select select "1"
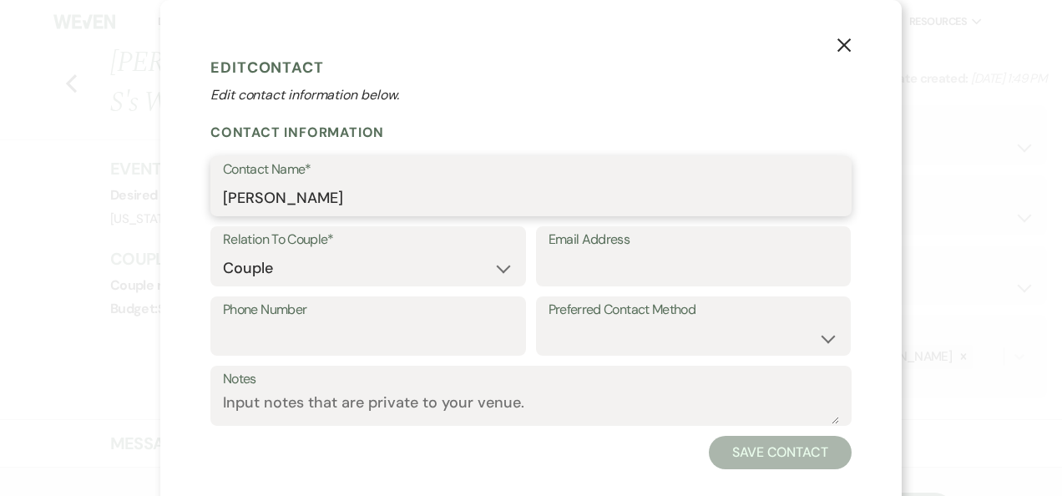
click at [308, 200] on input "[PERSON_NAME]" at bounding box center [531, 198] width 616 height 33
type input "[PERSON_NAME]"
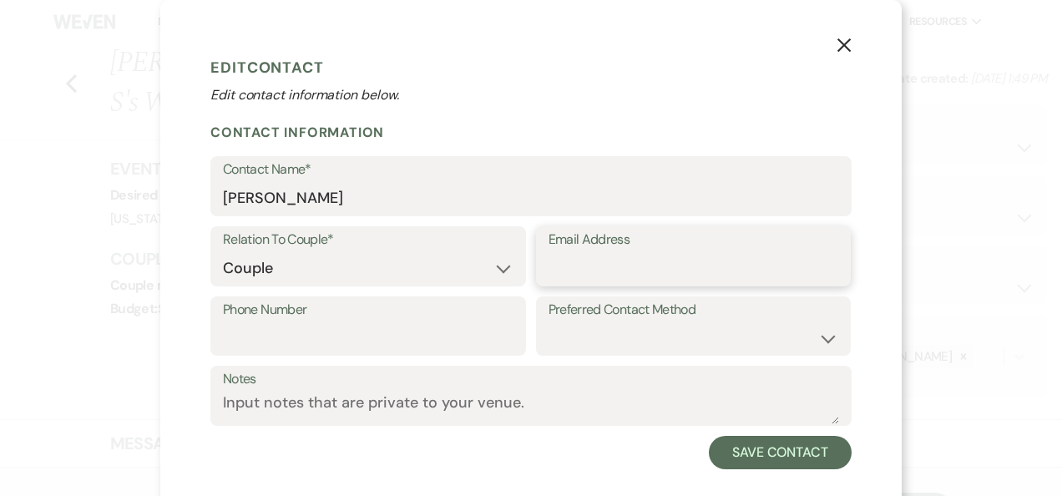
click at [549, 271] on input "Email Address" at bounding box center [694, 268] width 291 height 33
paste input "[PERSON_NAME][EMAIL_ADDRESS][DOMAIN_NAME]"
type input "[PERSON_NAME][EMAIL_ADDRESS][DOMAIN_NAME]"
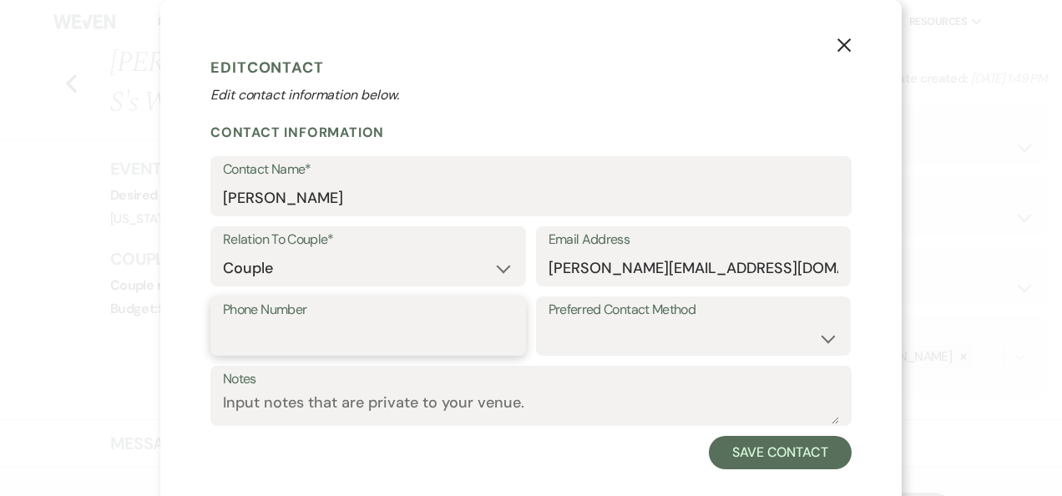
click at [281, 336] on input "Phone Number" at bounding box center [368, 338] width 291 height 33
paste input "tel:[PHONE_NUMBER]"
click at [240, 342] on input "tel:[PHONE_NUMBER]" at bounding box center [368, 338] width 291 height 33
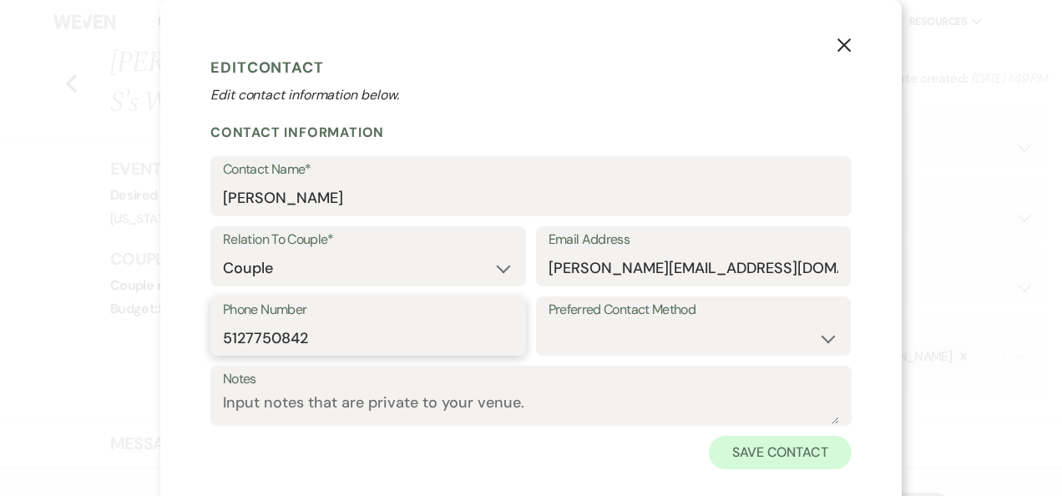
type input "5127750842"
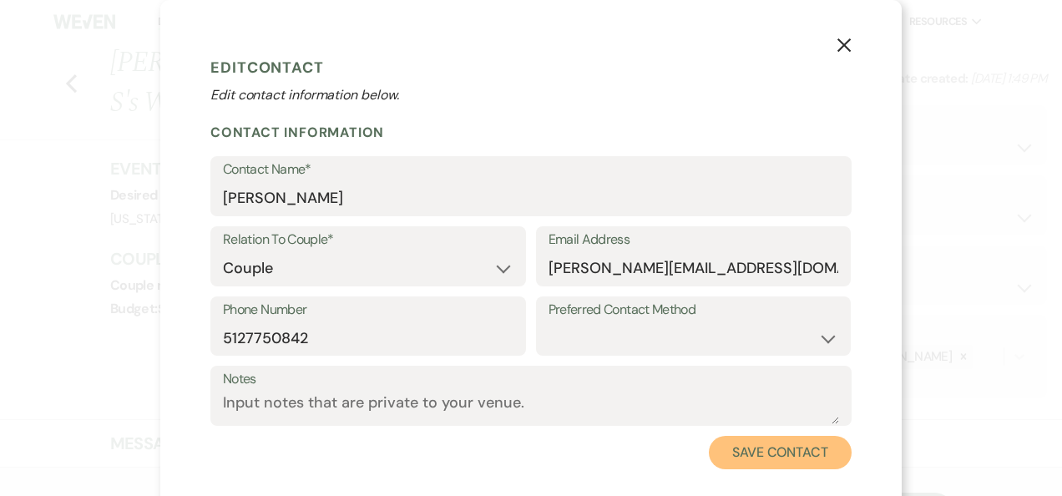
click at [777, 458] on button "Save Contact" at bounding box center [780, 452] width 143 height 33
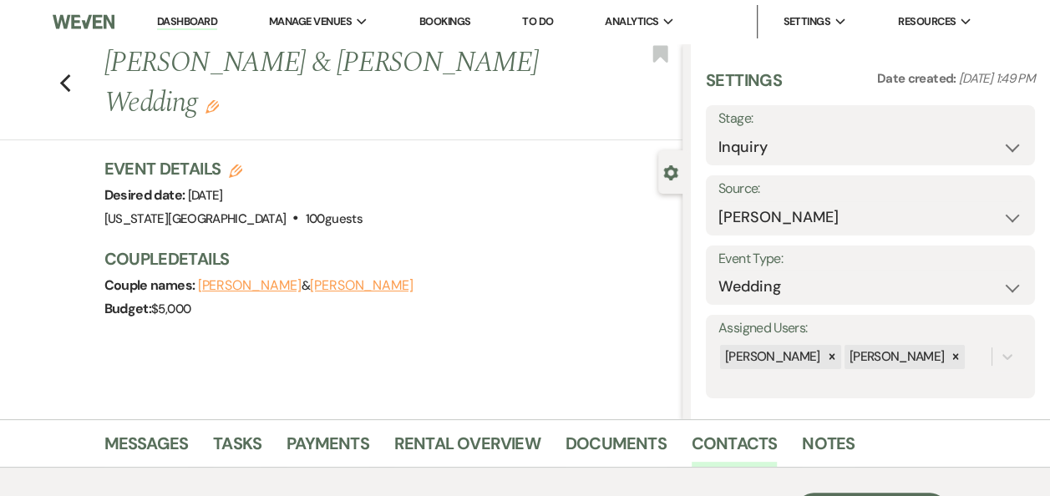
click at [191, 18] on link "Dashboard" at bounding box center [187, 22] width 60 height 16
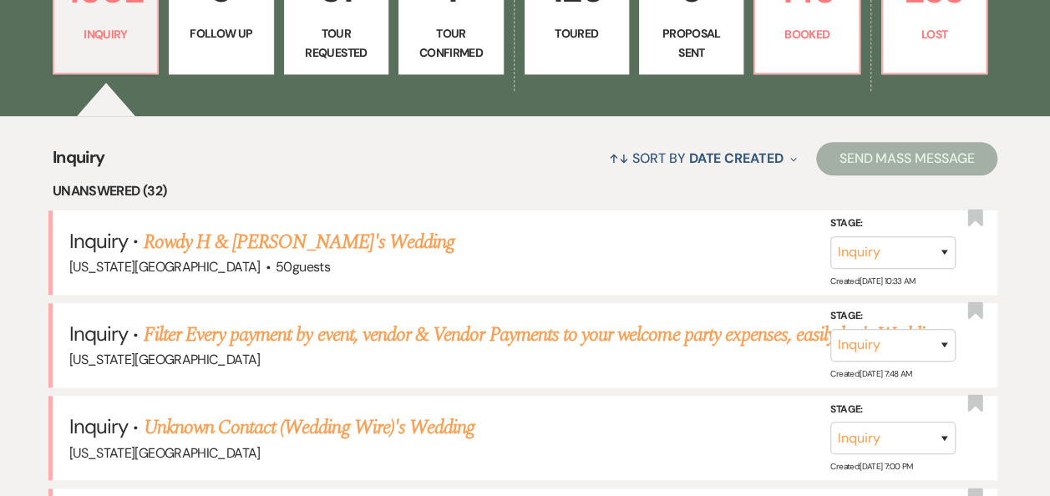
scroll to position [553, 0]
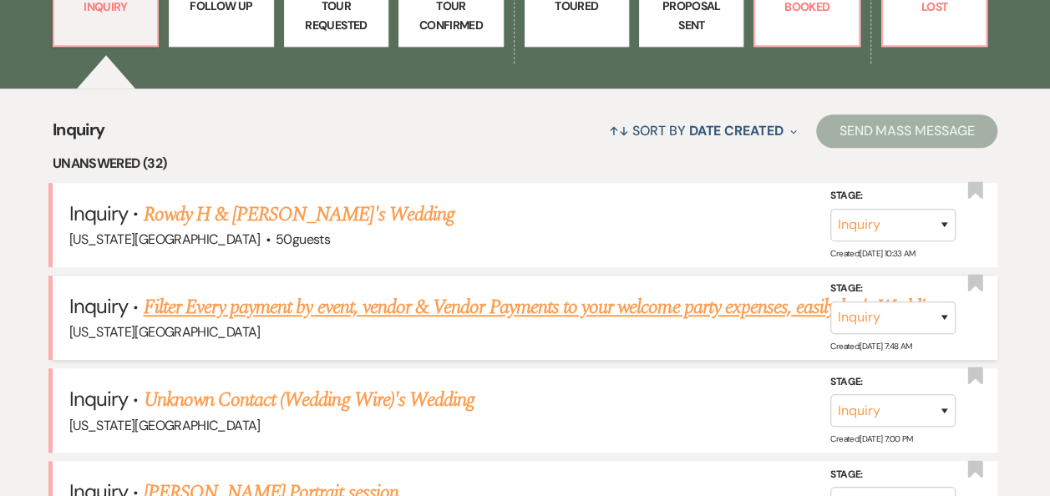
click at [197, 300] on link "Filter Every payment by event, vendor & Vendor Payments to your welcome party e…" at bounding box center [543, 307] width 799 height 30
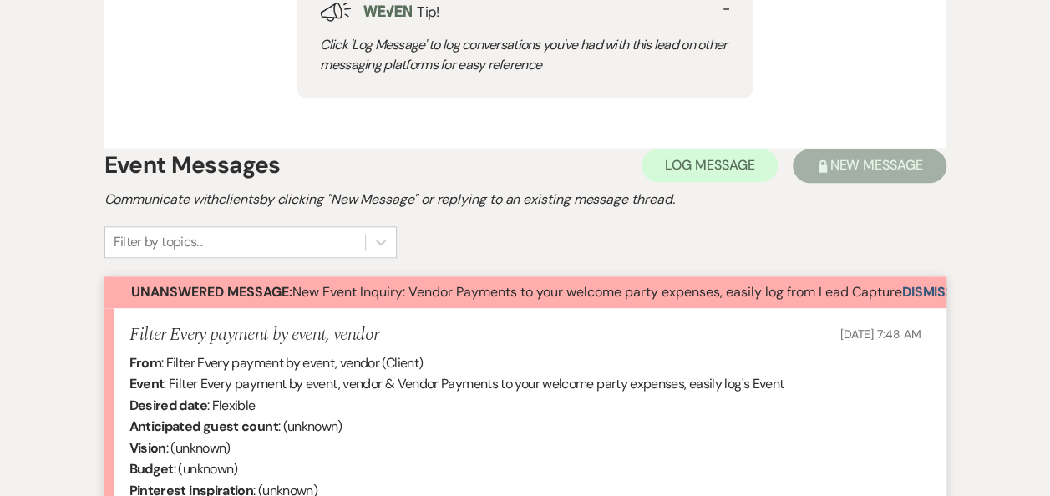
scroll to position [899, 0]
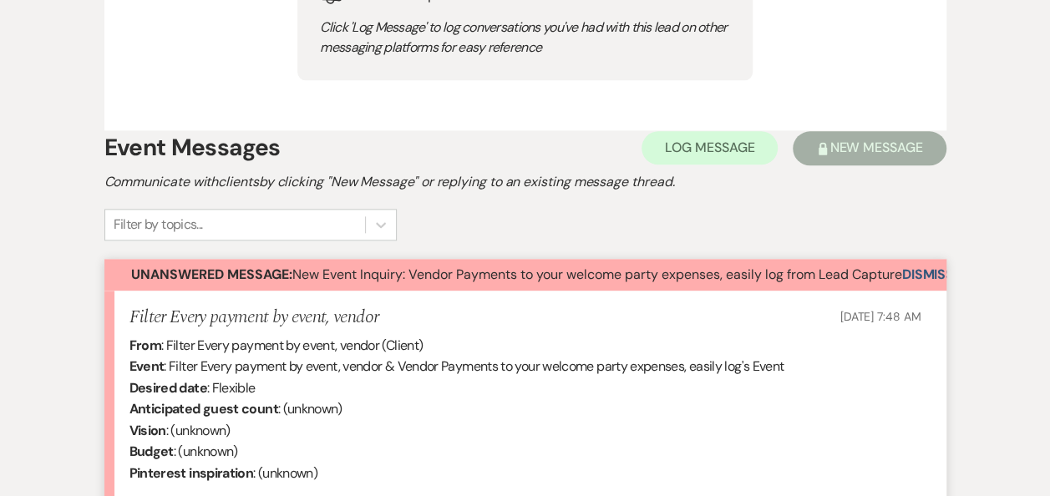
click at [926, 272] on button "Dismiss Alert" at bounding box center [950, 275] width 96 height 32
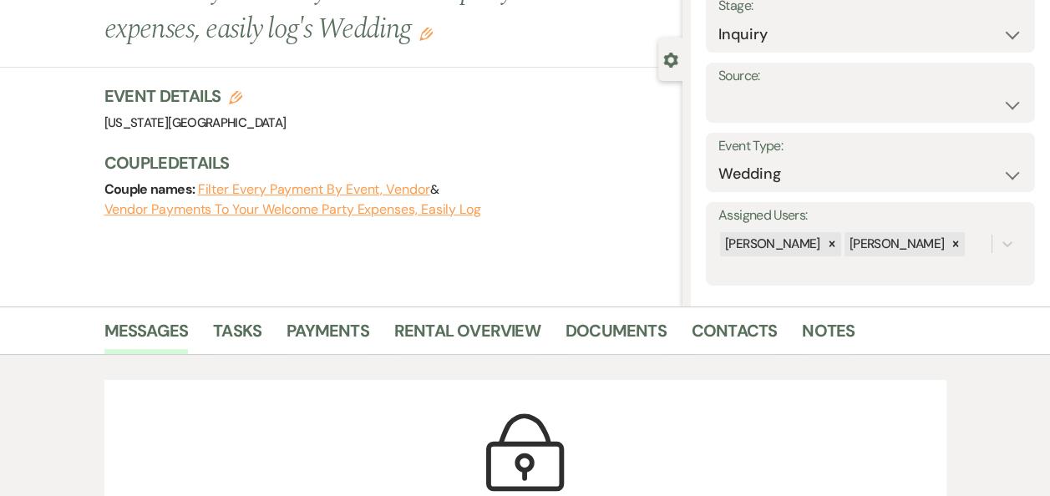
scroll to position [0, 0]
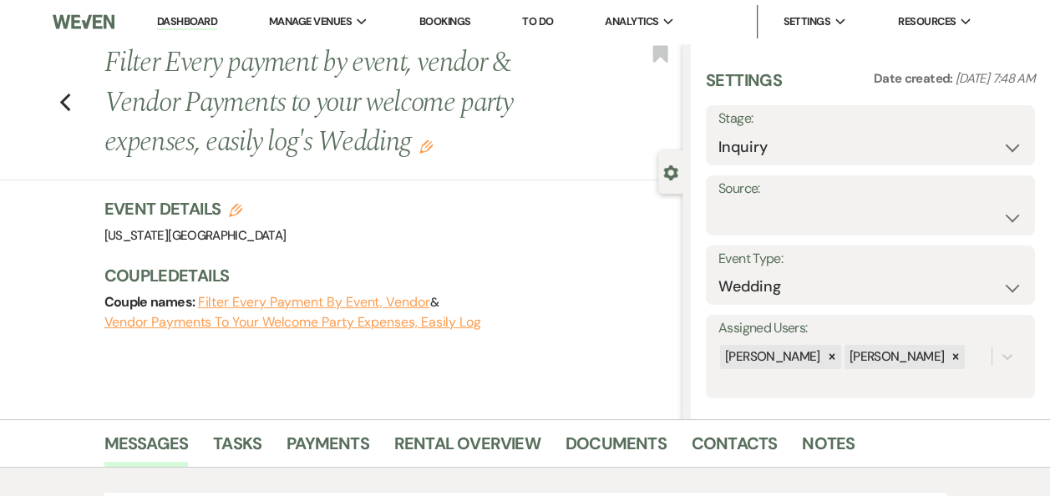
click at [172, 14] on link "Dashboard" at bounding box center [187, 22] width 60 height 16
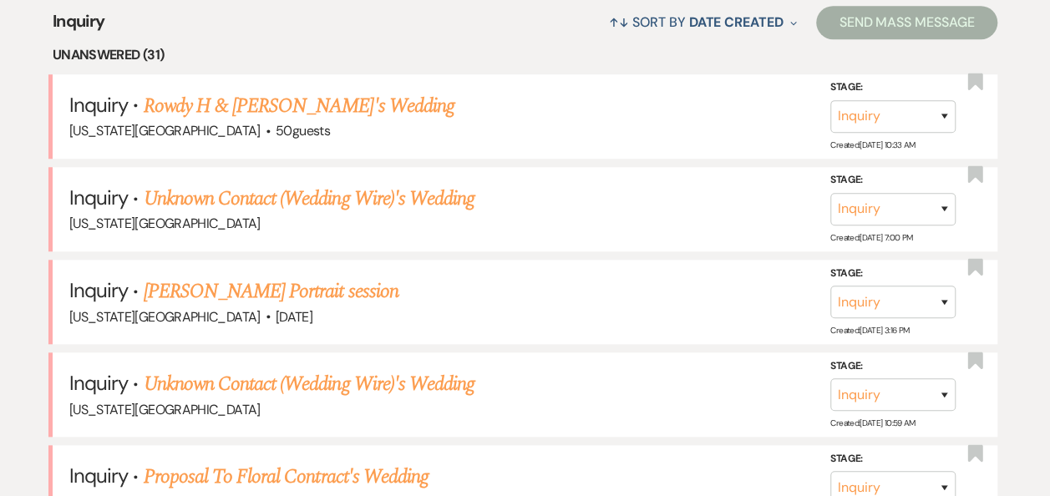
scroll to position [633, 0]
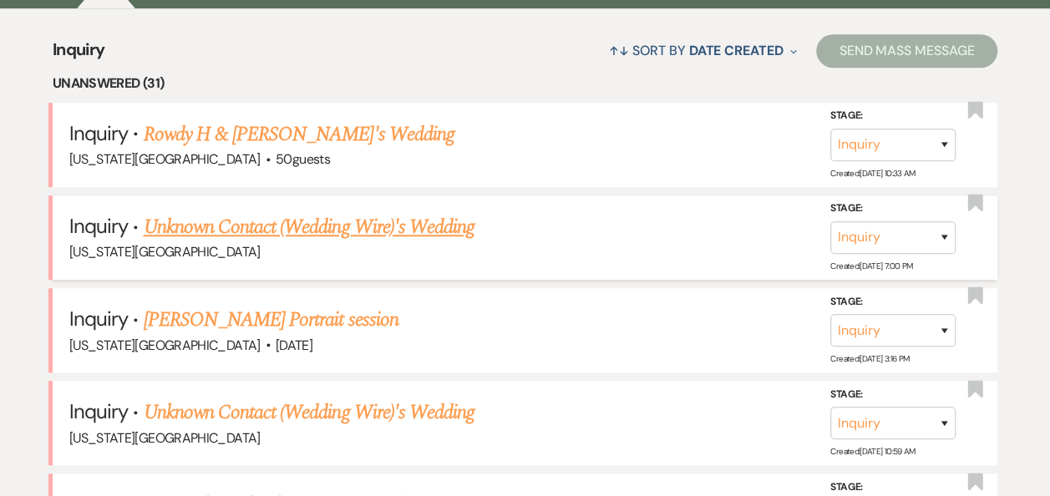
click at [268, 218] on link "Unknown Contact (Wedding Wire)'s Wedding" at bounding box center [310, 227] width 332 height 30
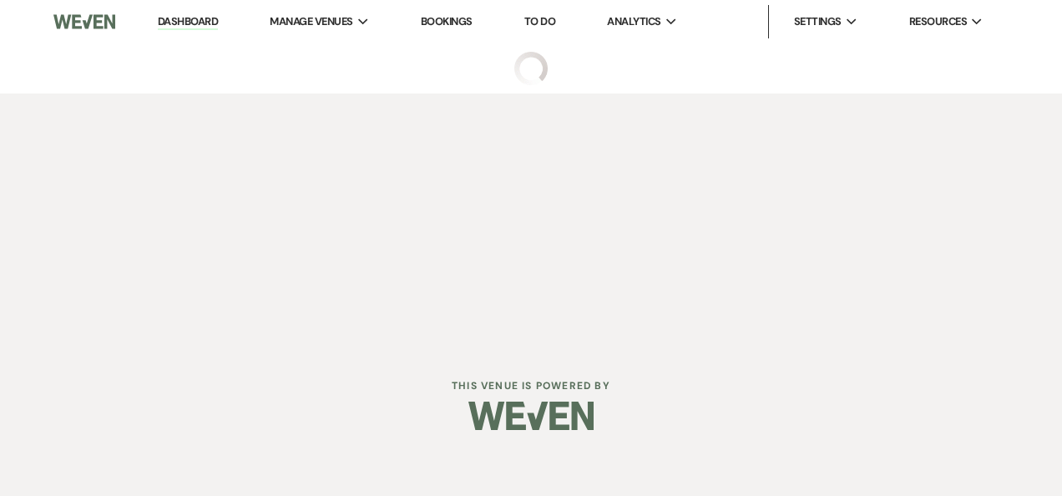
select select "3"
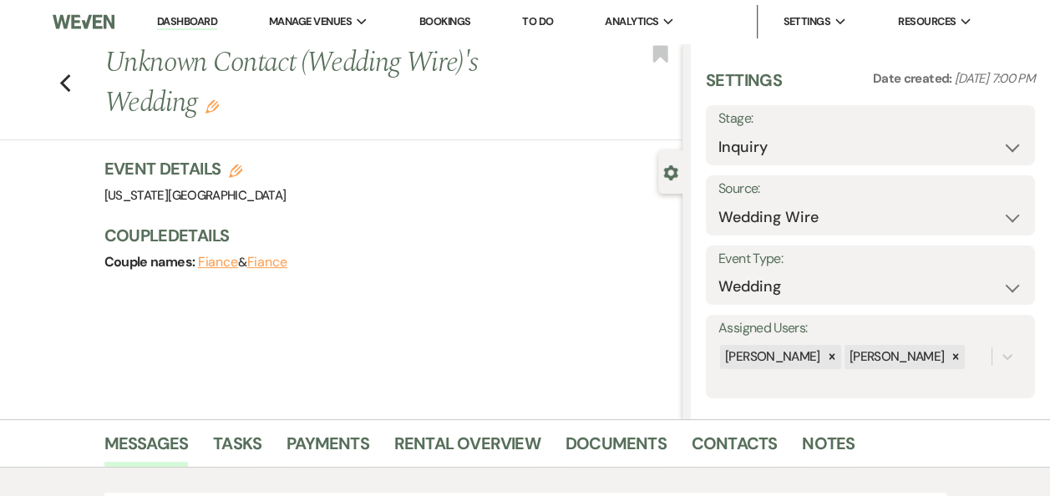
click at [195, 21] on link "Dashboard" at bounding box center [187, 22] width 60 height 16
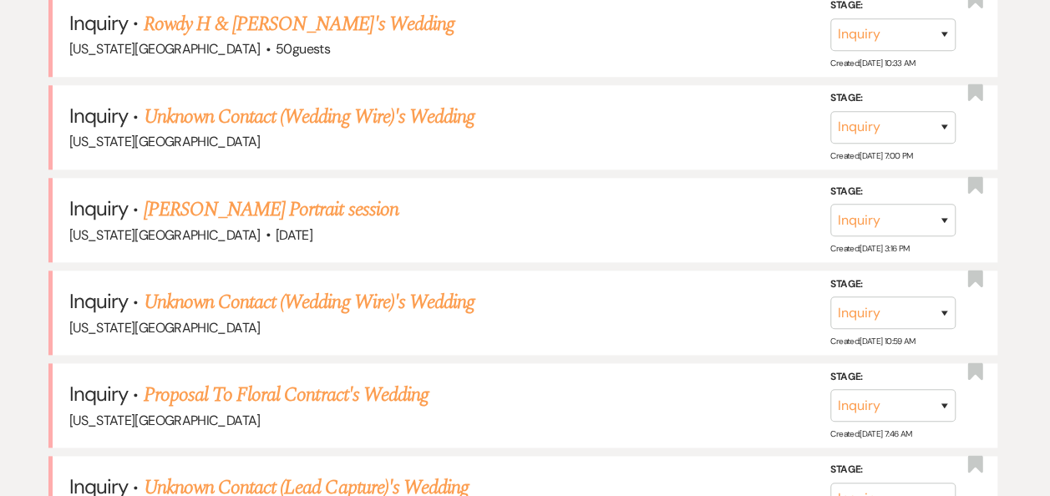
scroll to position [799, 0]
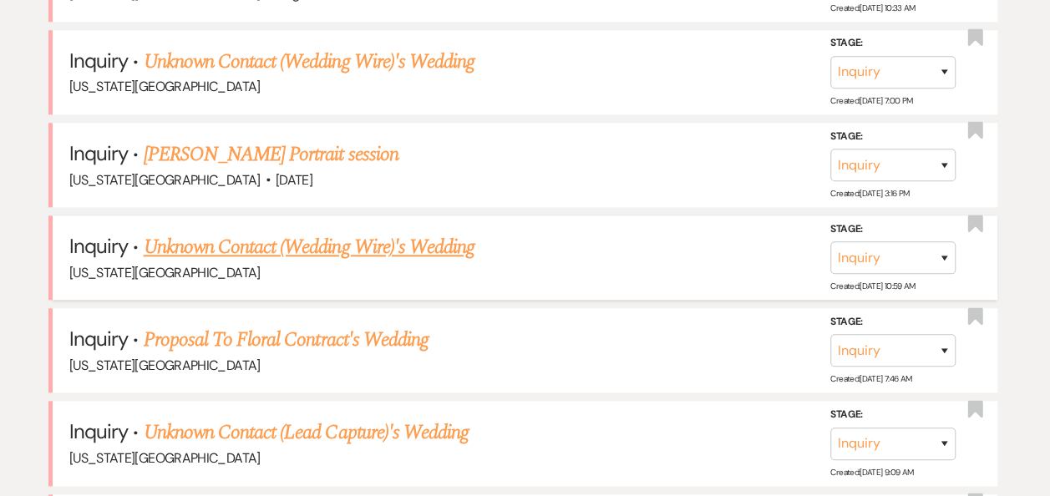
click at [439, 252] on link "Unknown Contact (Wedding Wire)'s Wedding" at bounding box center [310, 247] width 332 height 30
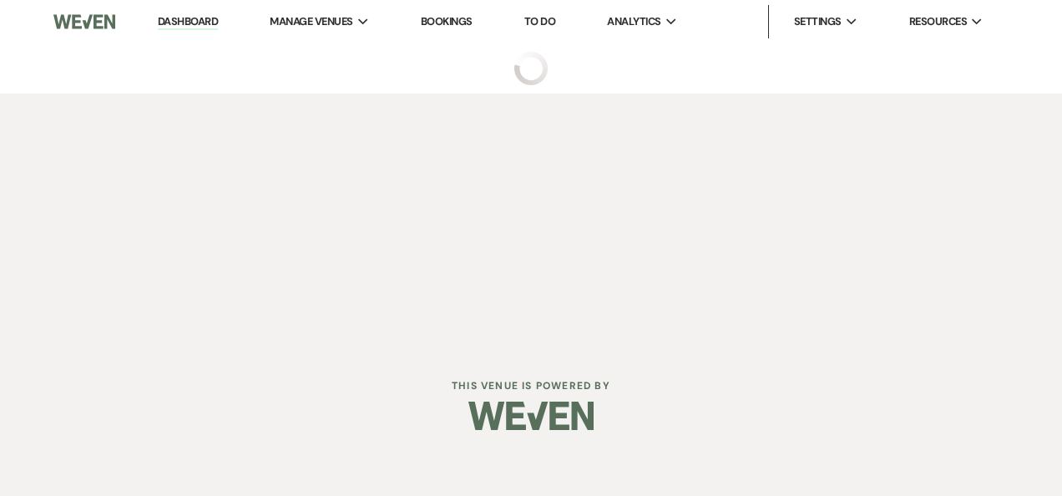
select select "3"
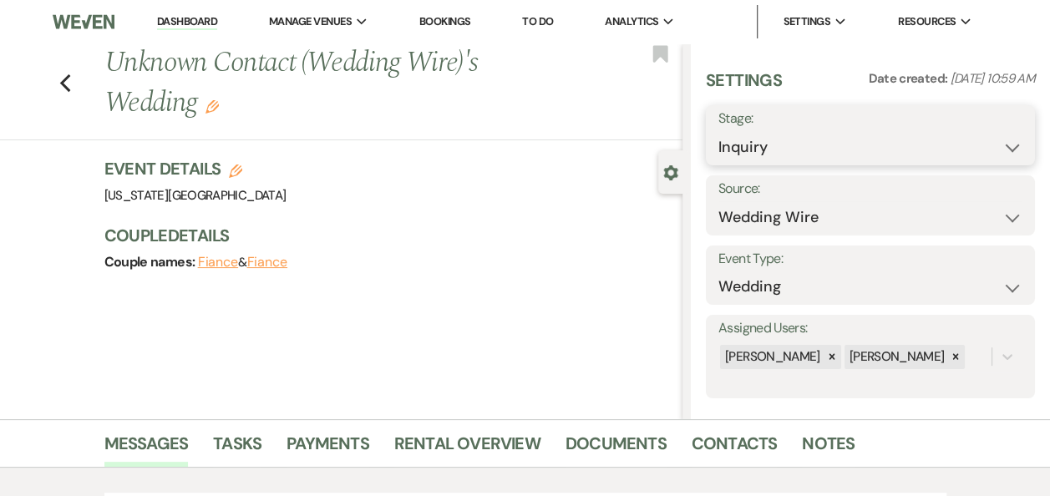
click at [1002, 147] on select "Inquiry Follow Up Tour Requested Tour Confirmed Toured Proposal Sent Booked Lost" at bounding box center [870, 147] width 304 height 33
select select "8"
click at [718, 131] on select "Inquiry Follow Up Tour Requested Tour Confirmed Toured Proposal Sent Booked Lost" at bounding box center [870, 147] width 304 height 33
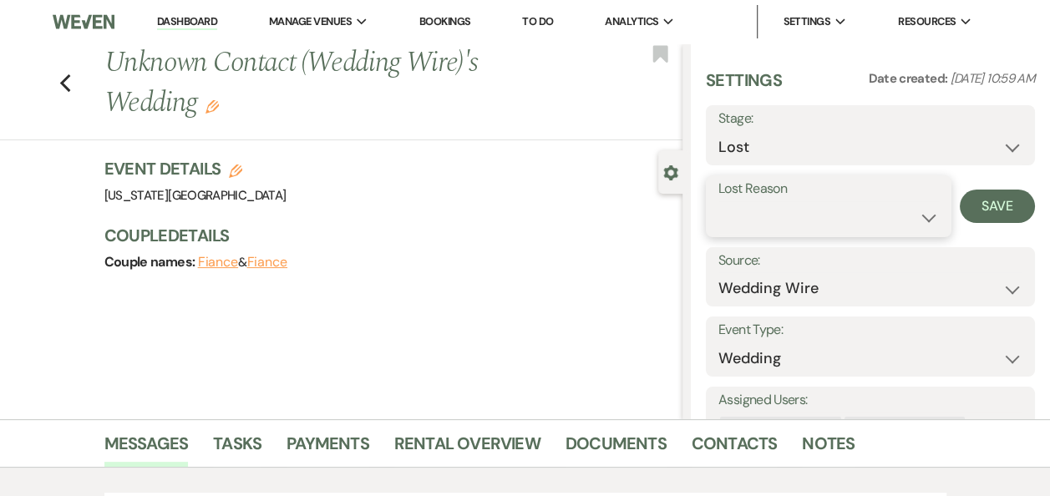
click at [920, 216] on select "Booked Elsewhere Budget Date Unavailable No Response Not a Good Match Capacity …" at bounding box center [828, 217] width 221 height 33
select select "4"
click at [718, 201] on select "Booked Elsewhere Budget Date Unavailable No Response Not a Good Match Capacity …" at bounding box center [828, 217] width 221 height 33
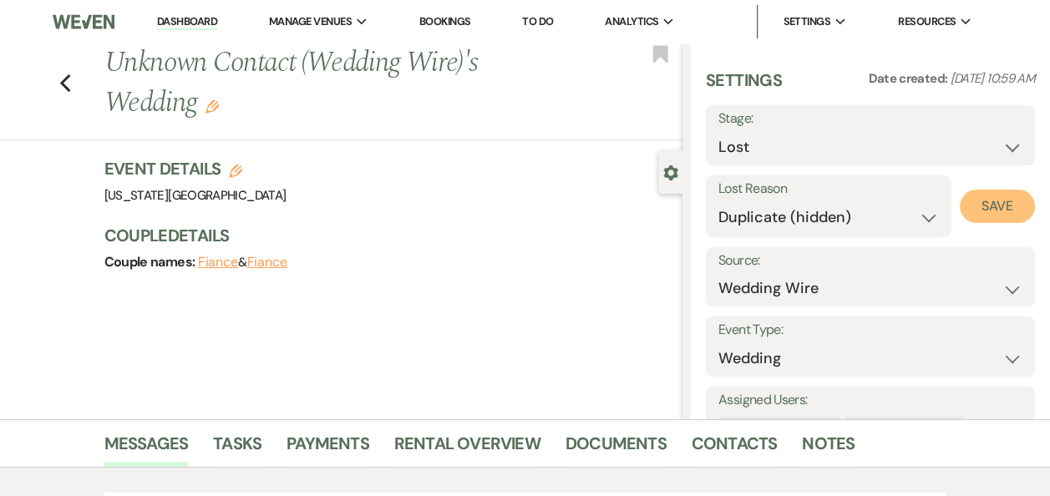
click at [996, 201] on button "Save" at bounding box center [997, 206] width 75 height 33
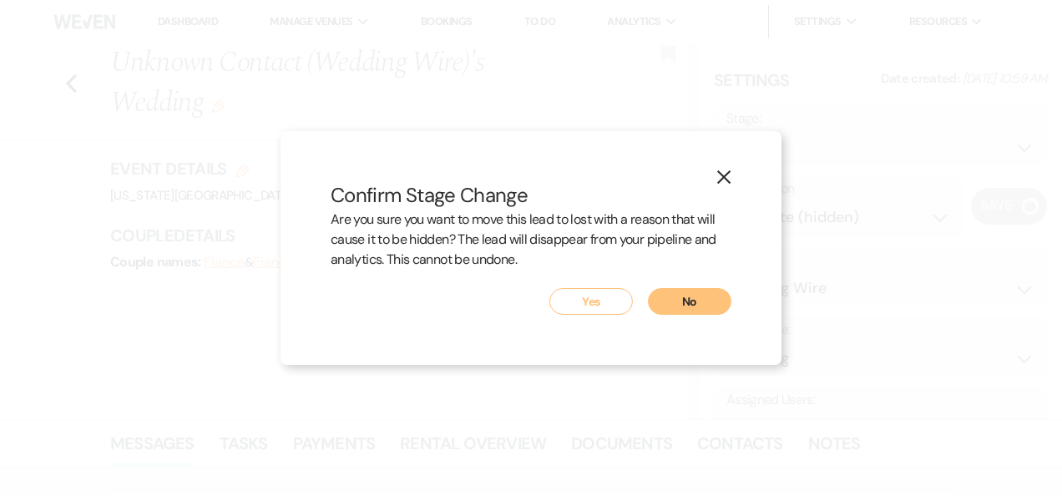
click at [601, 297] on button "Yes" at bounding box center [592, 301] width 84 height 27
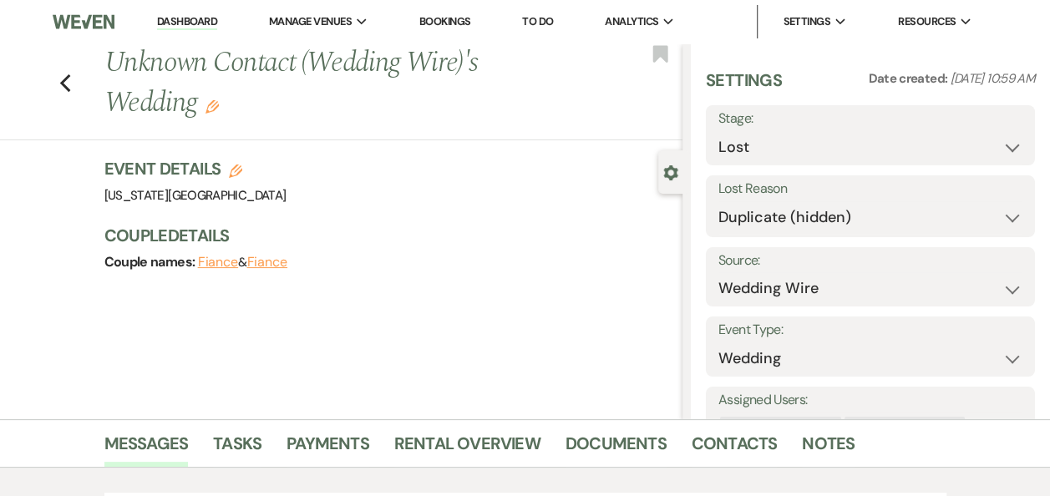
click at [195, 22] on link "Dashboard" at bounding box center [187, 22] width 60 height 16
select select "8"
select select "4"
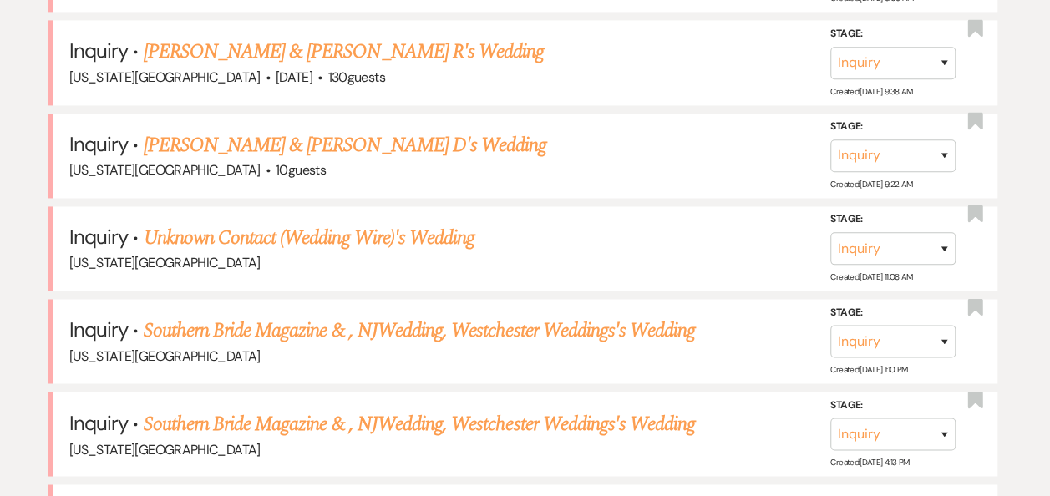
scroll to position [1235, 0]
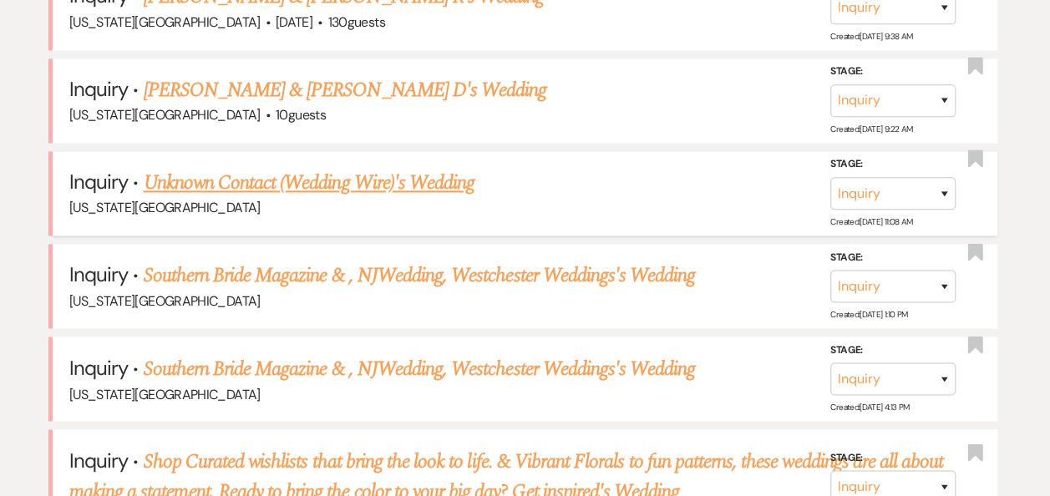
click at [418, 179] on link "Unknown Contact (Wedding Wire)'s Wedding" at bounding box center [310, 183] width 332 height 30
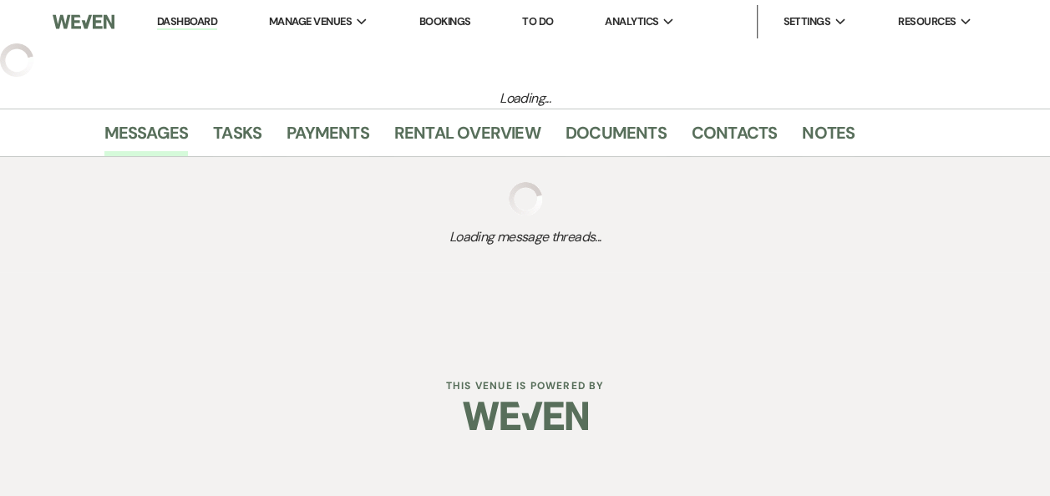
select select "3"
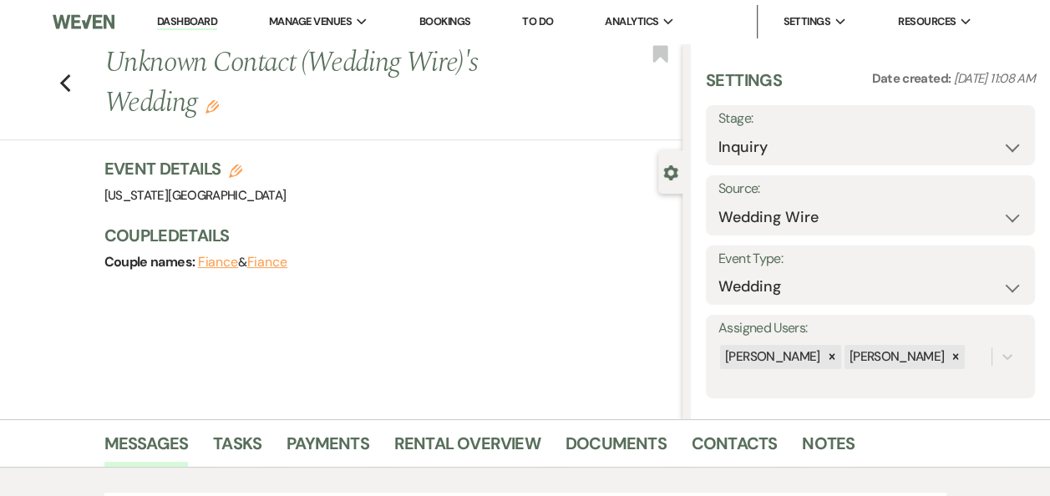
click at [180, 26] on link "Dashboard" at bounding box center [187, 22] width 60 height 16
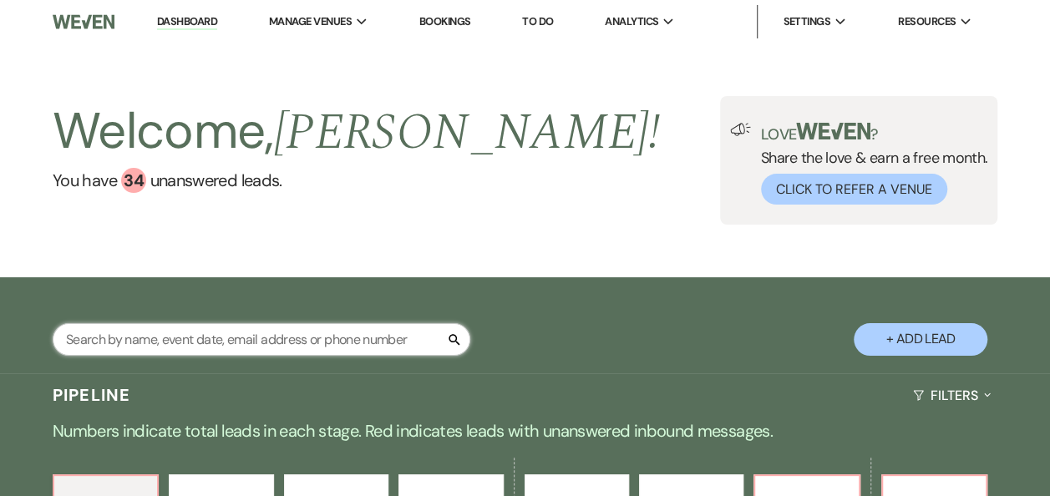
click at [153, 338] on input "text" at bounding box center [262, 339] width 418 height 33
type input "[PERSON_NAME]"
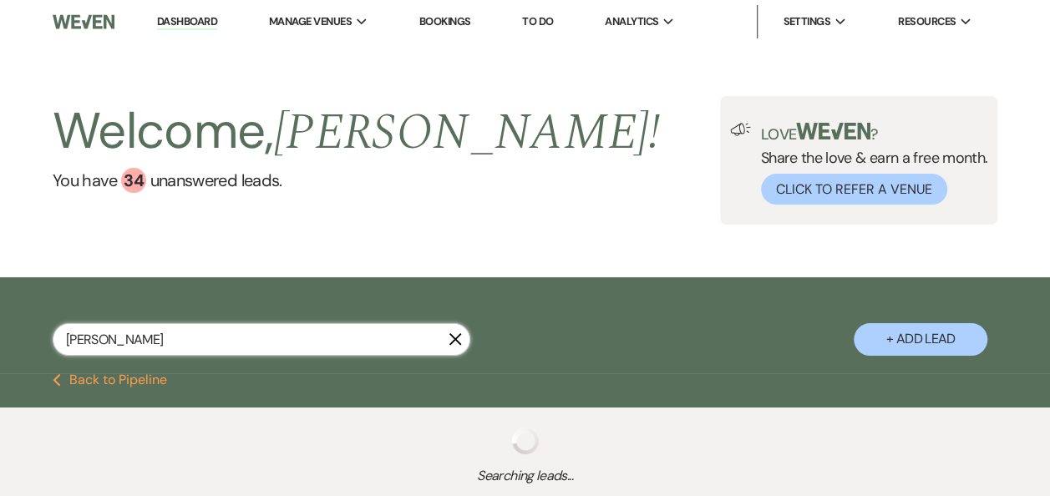
select select "2"
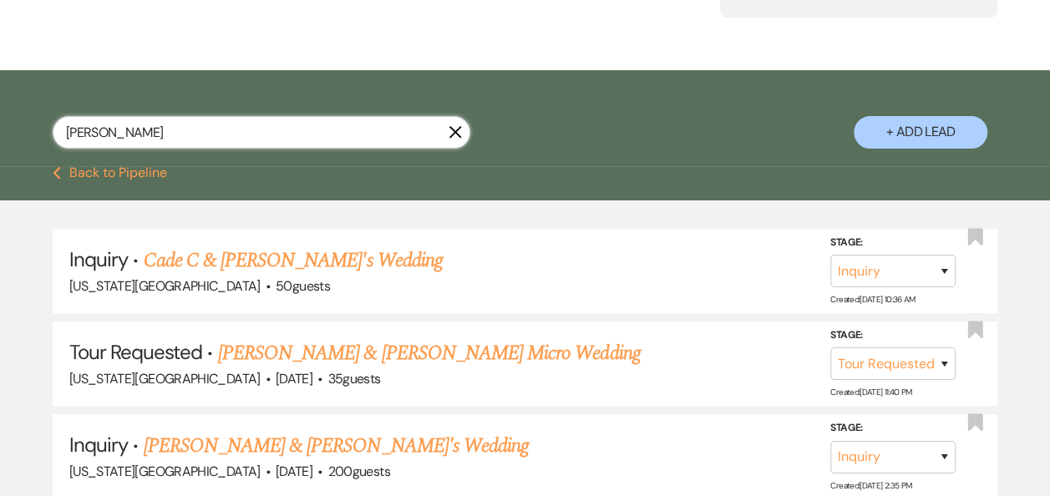
scroll to position [201, 0]
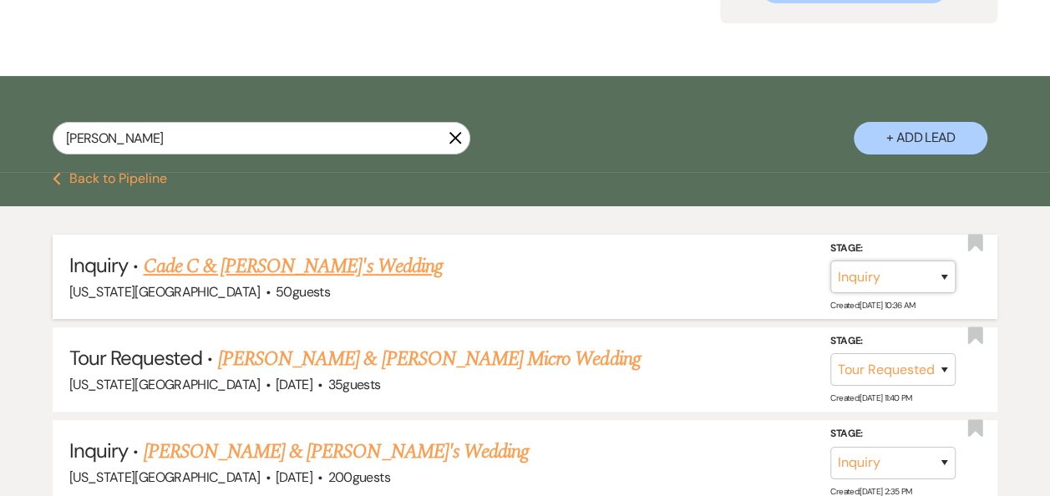
click at [942, 274] on select "Inquiry Follow Up Tour Requested Tour Confirmed Toured Proposal Sent Booked Lost" at bounding box center [892, 277] width 125 height 33
select select "8"
click at [830, 261] on select "Inquiry Follow Up Tour Requested Tour Confirmed Toured Proposal Sent Booked Lost" at bounding box center [892, 277] width 125 height 33
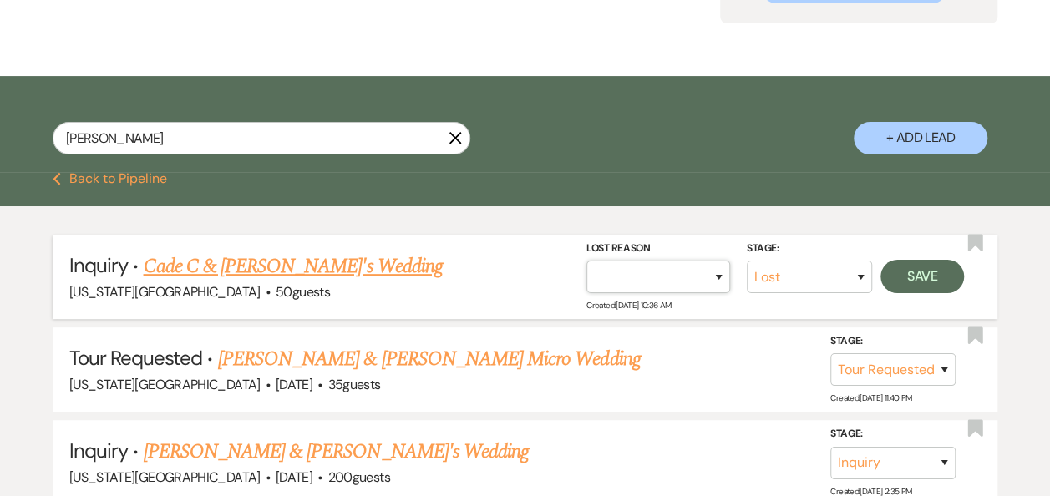
click at [719, 274] on select "Booked Elsewhere Budget Date Unavailable No Response Not a Good Match Capacity …" at bounding box center [658, 277] width 144 height 33
select select "10"
click at [586, 261] on select "Booked Elsewhere Budget Date Unavailable No Response Not a Good Match Capacity …" at bounding box center [658, 277] width 144 height 33
click at [920, 285] on button "Save" at bounding box center [922, 276] width 84 height 33
